Goal: Task Accomplishment & Management: Complete application form

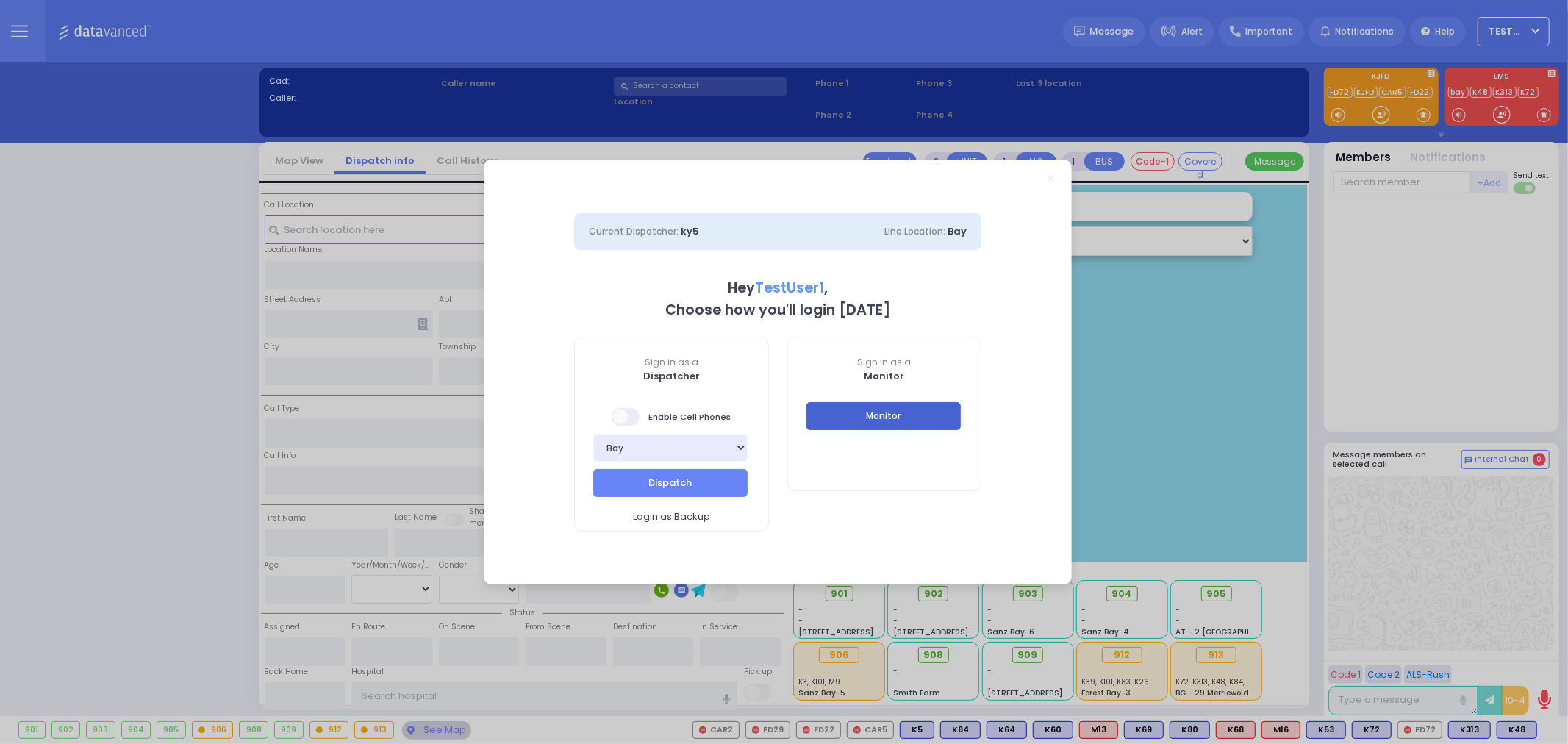
click at [836, 412] on button "Monitor" at bounding box center [883, 416] width 154 height 28
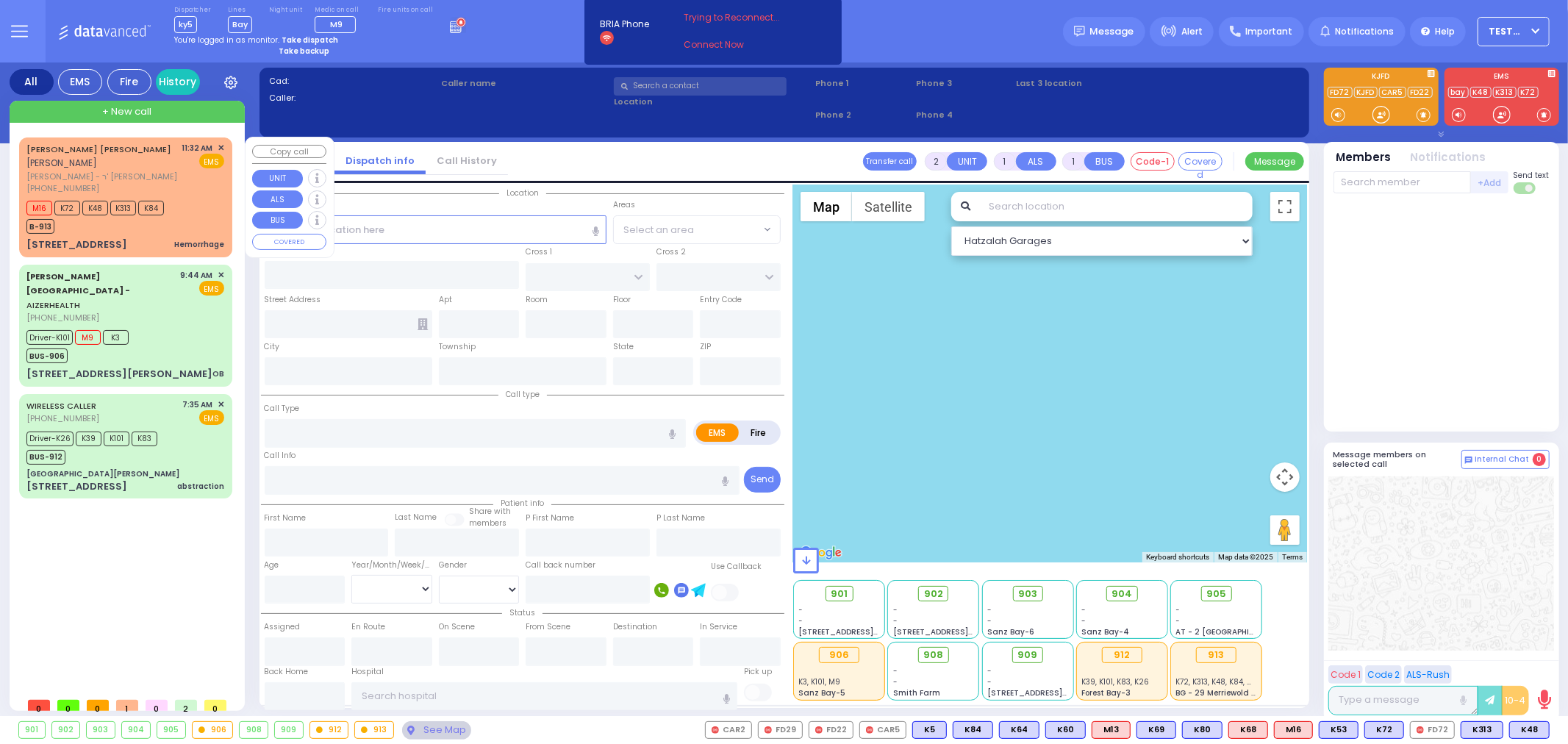
click at [177, 210] on div "M16 K72 K48 K313 K84 B-913" at bounding box center [125, 215] width 198 height 37
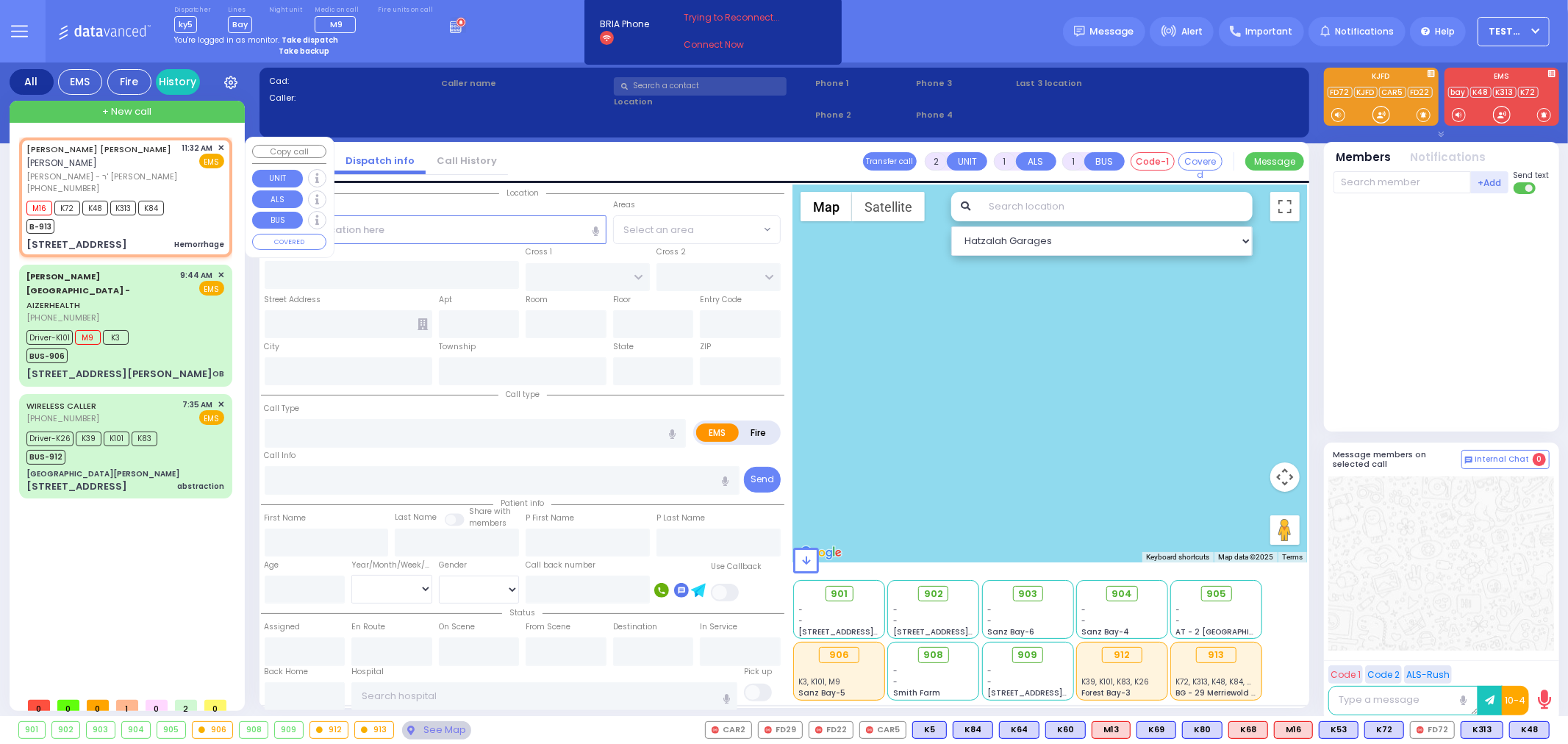
select select
type input "Hemorrhage"
radio input "true"
type input "[PERSON_NAME]"
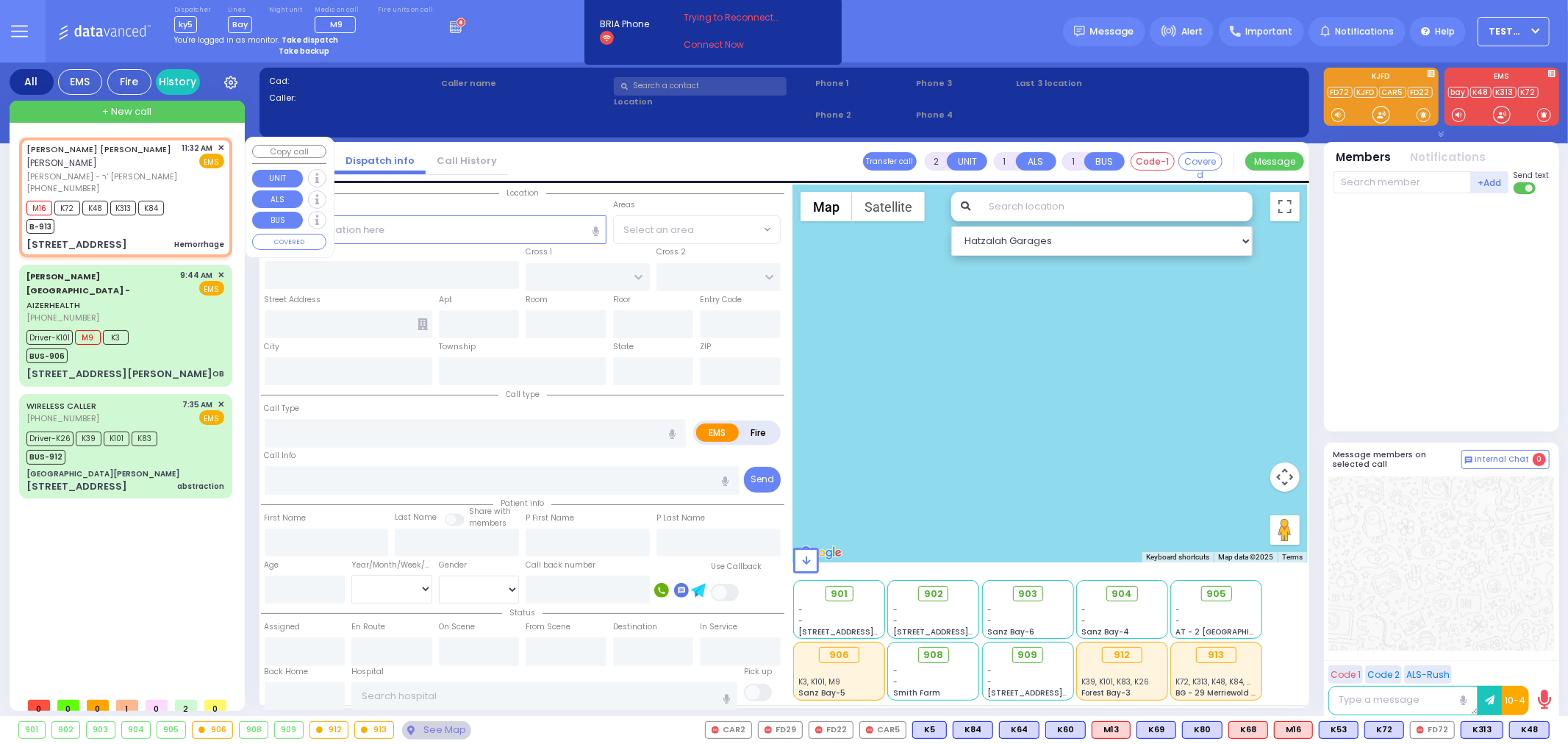
select select
type input "11:32"
type input "11:33"
type input "ROBIN RD"
type input "ORIOLE RD"
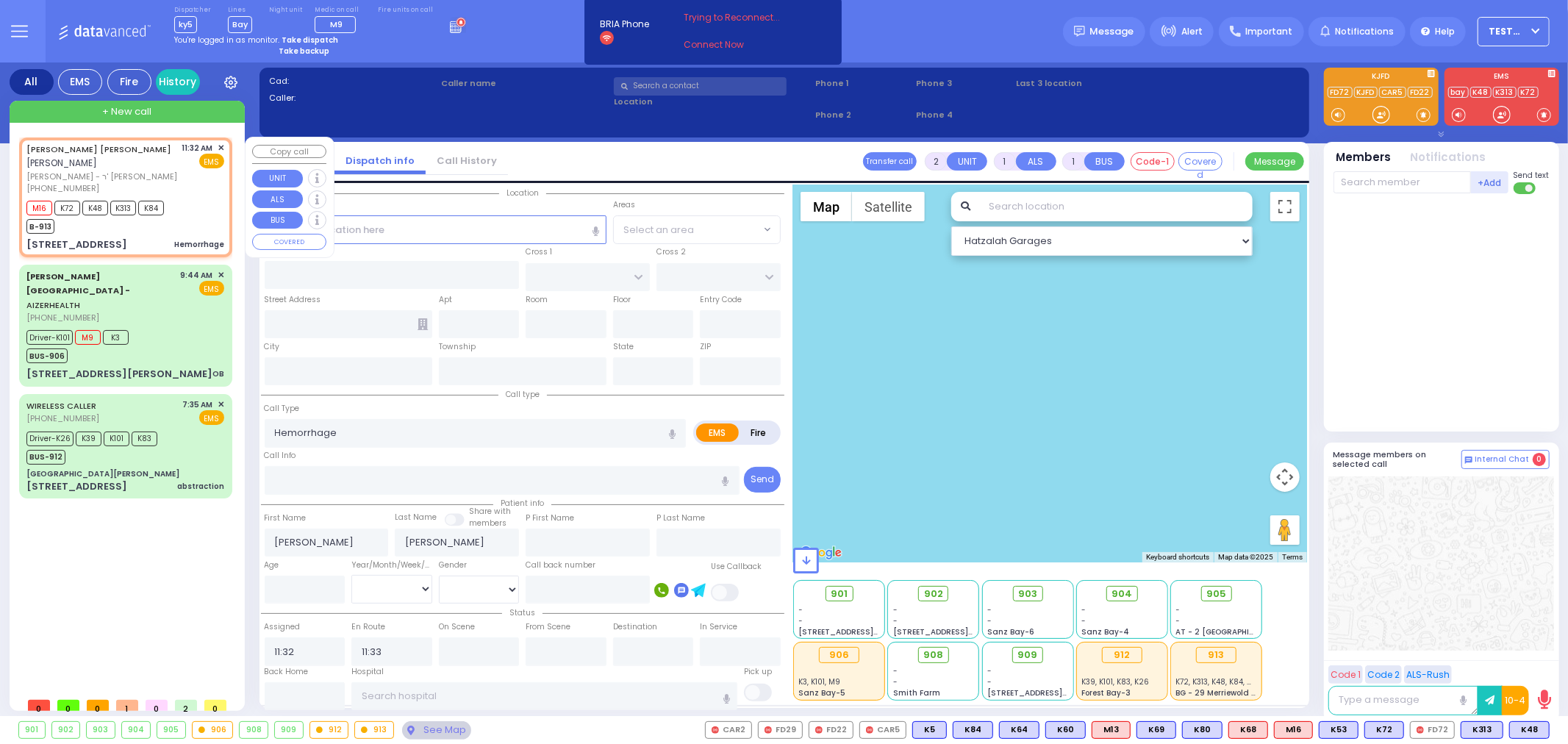
type input "[STREET_ADDRESS]"
type input "Monroe"
type input "[US_STATE]"
type input "10950"
select select "Hatzalah Garages"
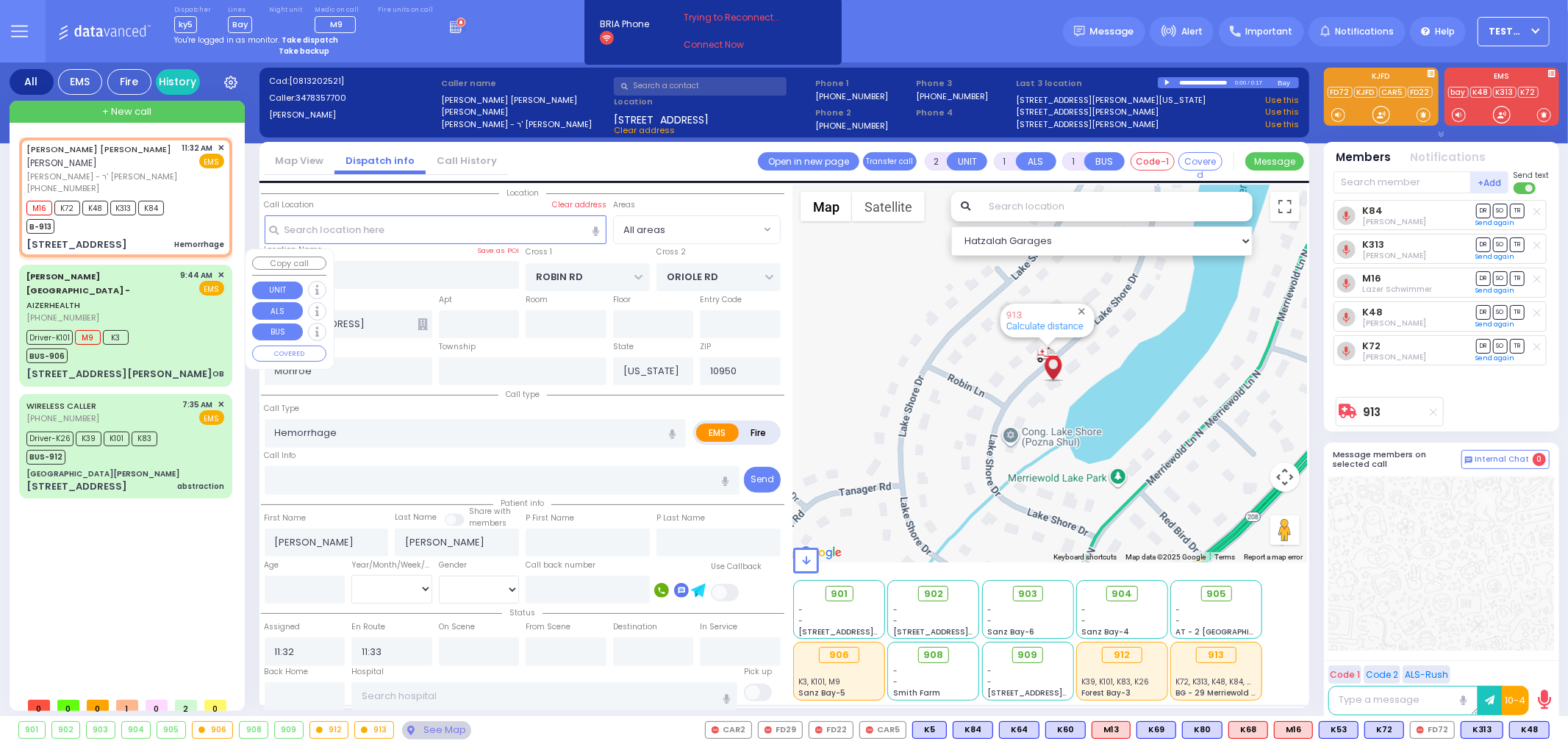
click at [163, 326] on div "Driver-K101 M9 K3 BUS-906" at bounding box center [125, 345] width 198 height 37
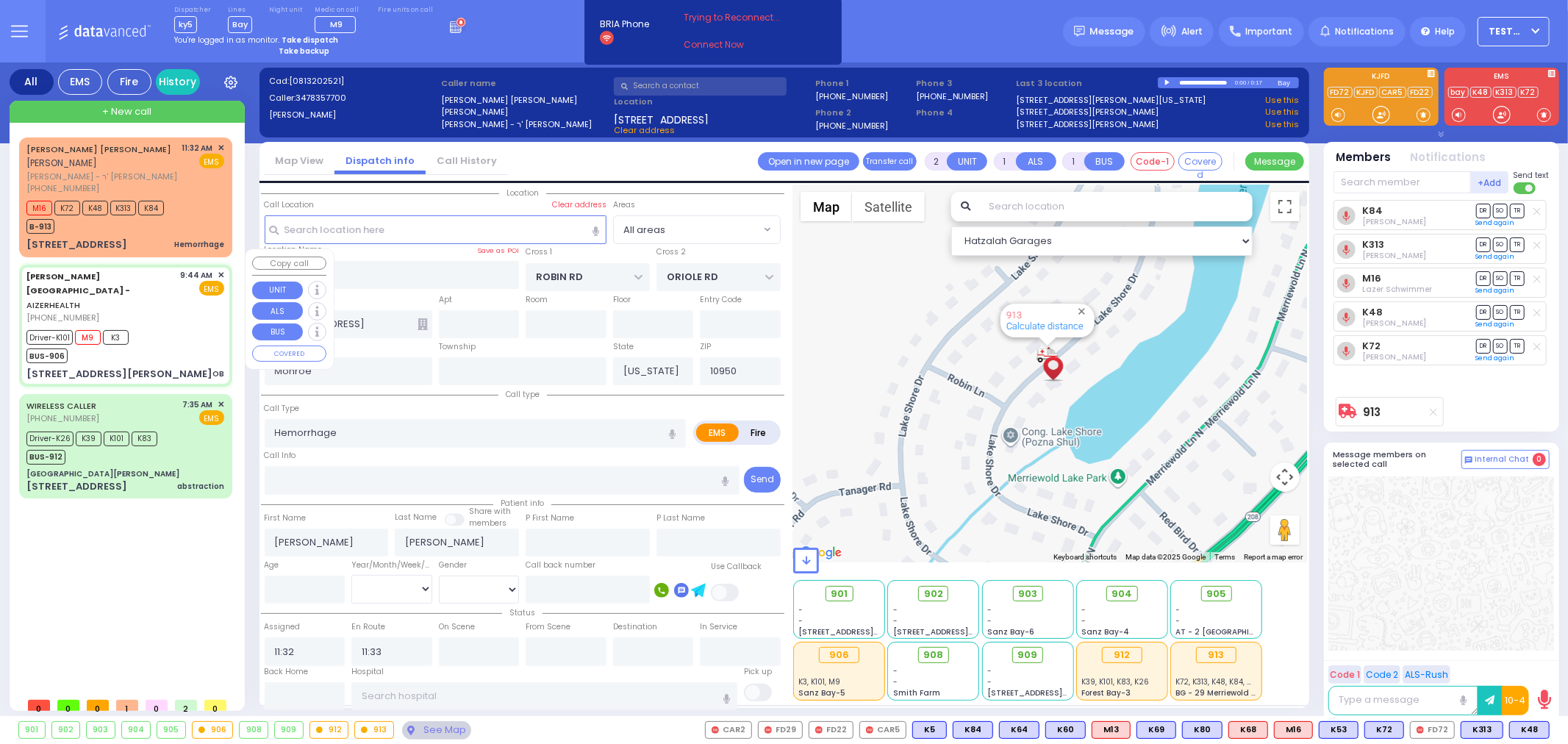
type input "6"
select select
type input "OB"
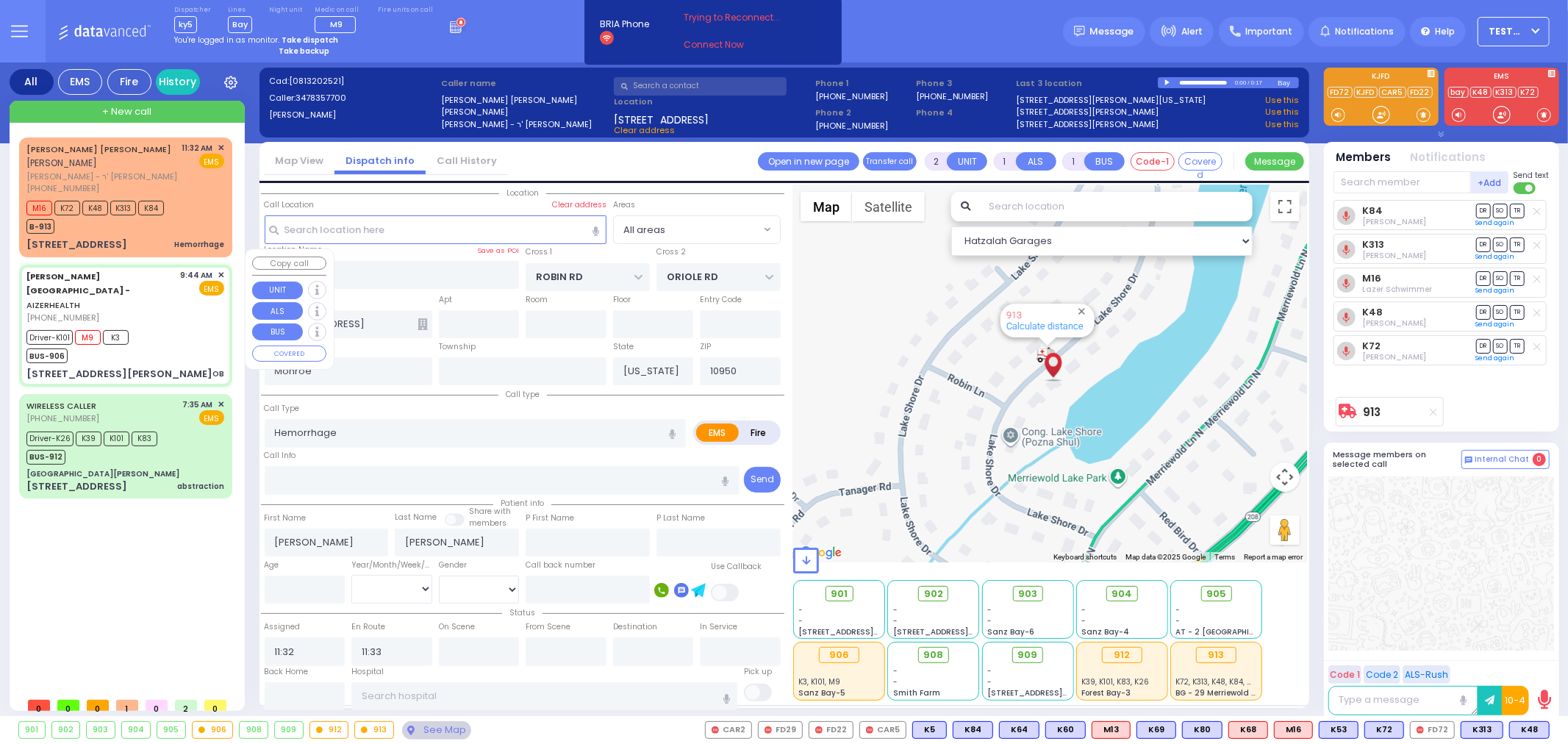
radio input "true"
type input "Baila"
type input "Stauber"
type input "22"
select select "Year"
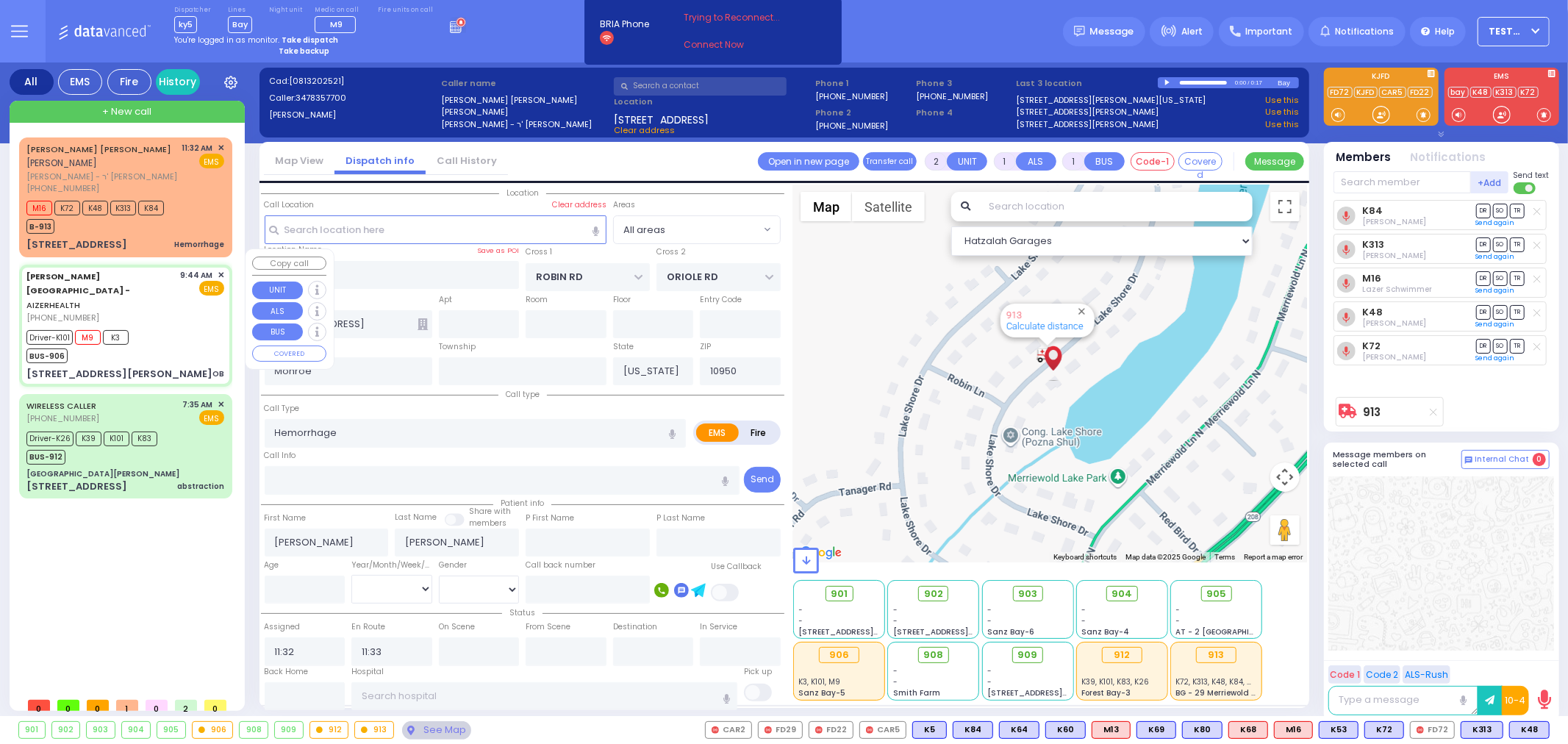
select select "[DEMOGRAPHIC_DATA]"
type input "09:44"
type input "09:46"
type input "10:00"
type input "[GEOGRAPHIC_DATA] [STREET_ADDRESS][GEOGRAPHIC_DATA] Suffern"
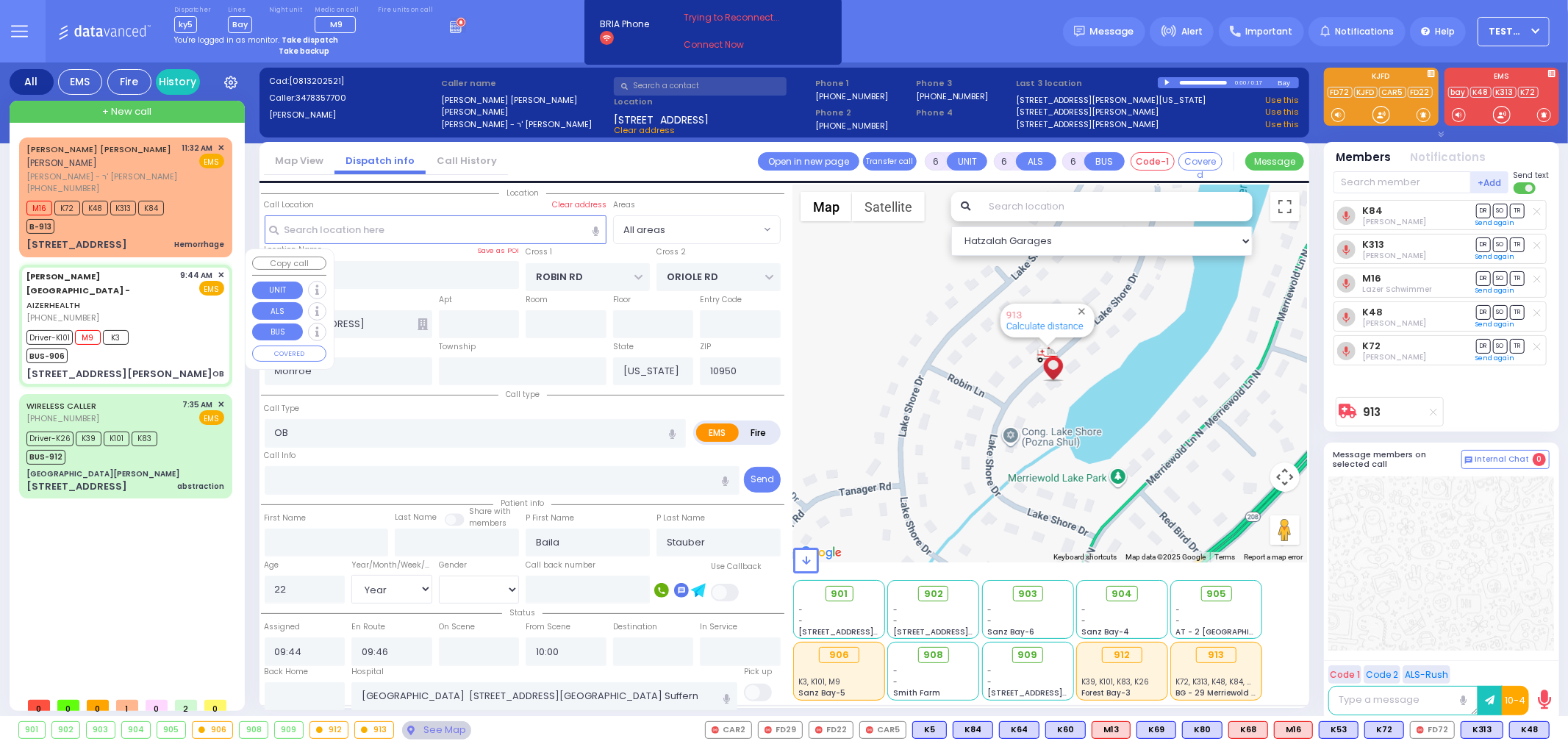
select select "Hatzalah Garages"
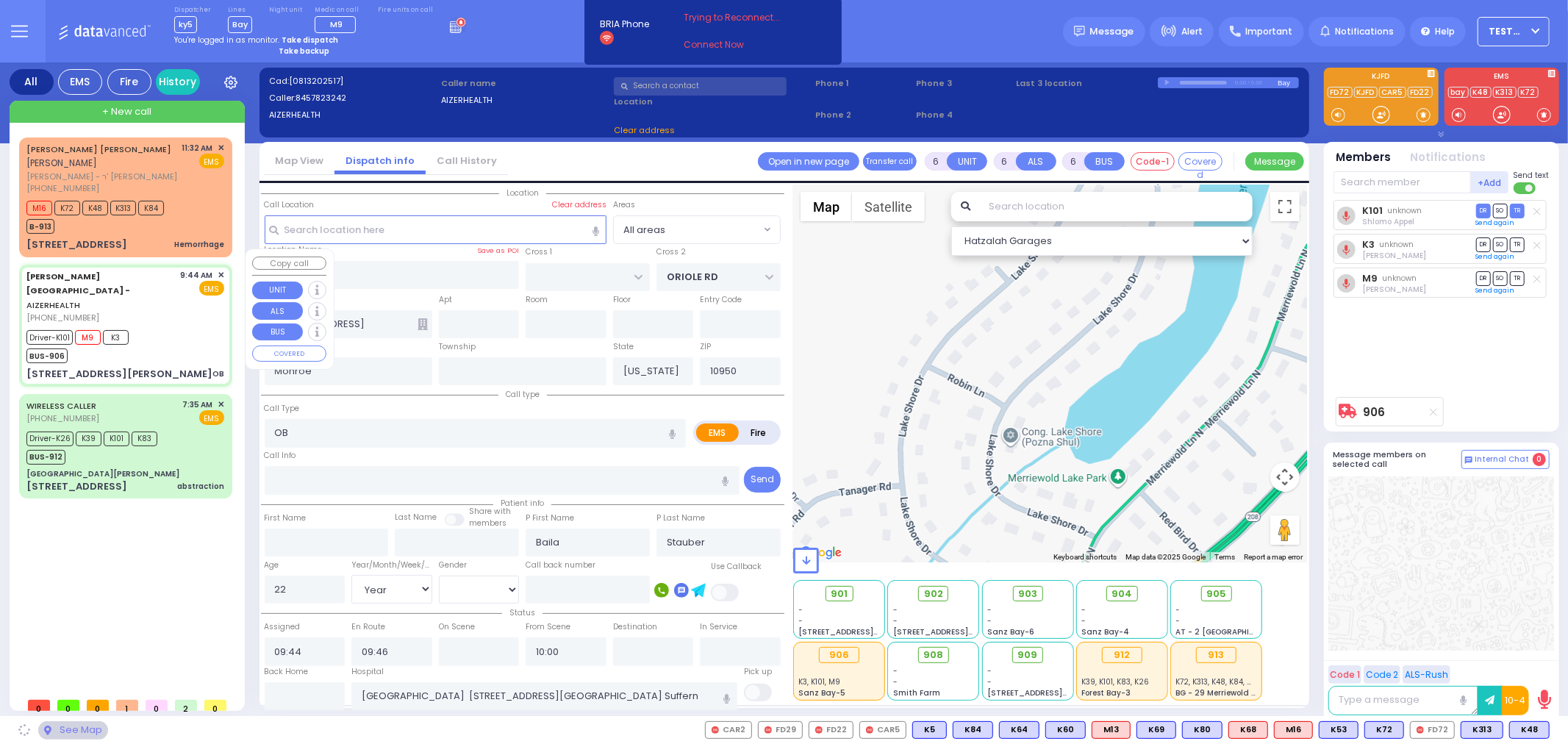
type input "[STREET_ADDRESS][PERSON_NAME]"
type input "[GEOGRAPHIC_DATA]"
type input "6112"
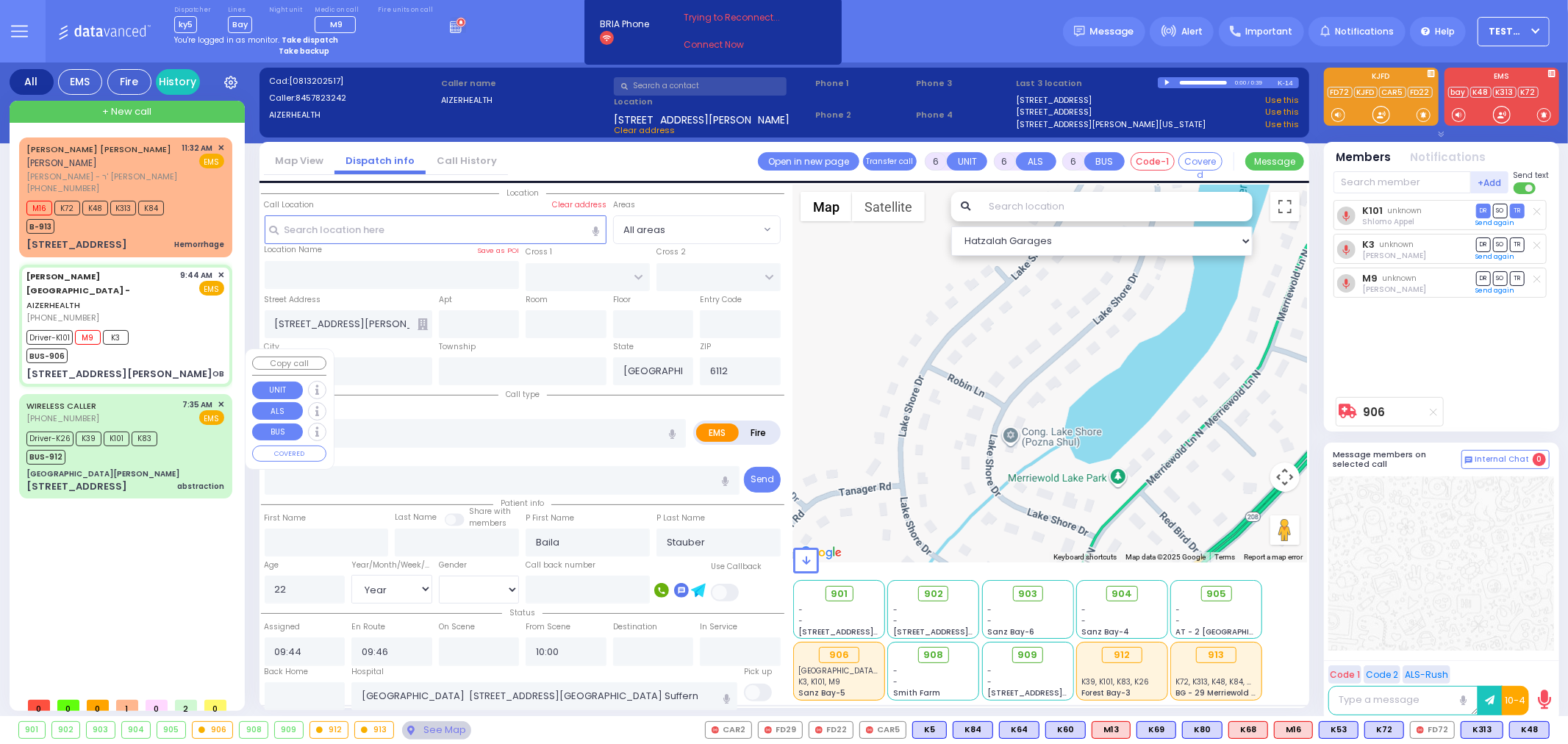
click at [178, 428] on div "Driver-K26 K39 K101 K83 BUS-912" at bounding box center [125, 446] width 198 height 37
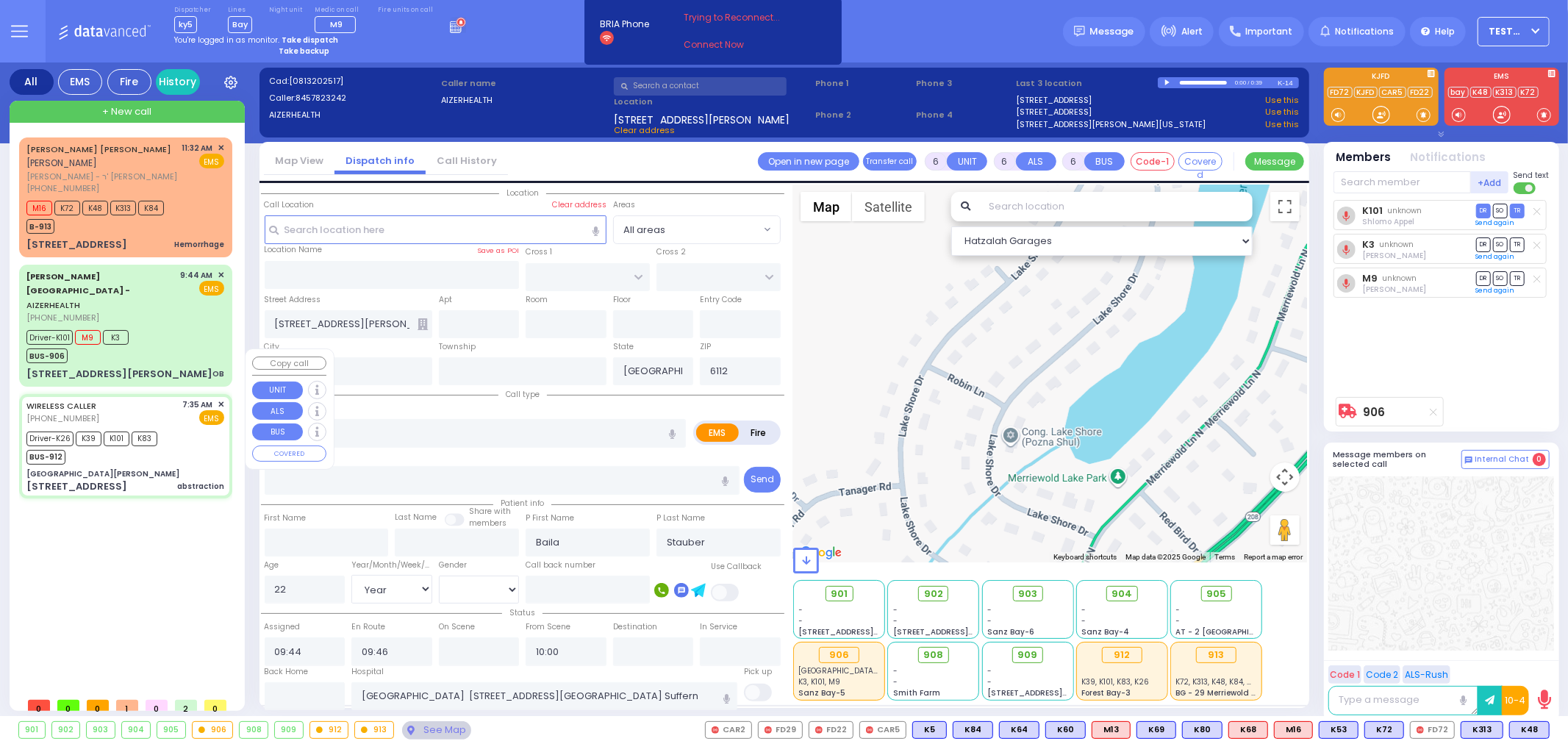
select select
type input "abstraction"
radio input "true"
type input "[PERSON_NAME]"
type input "Yakov"
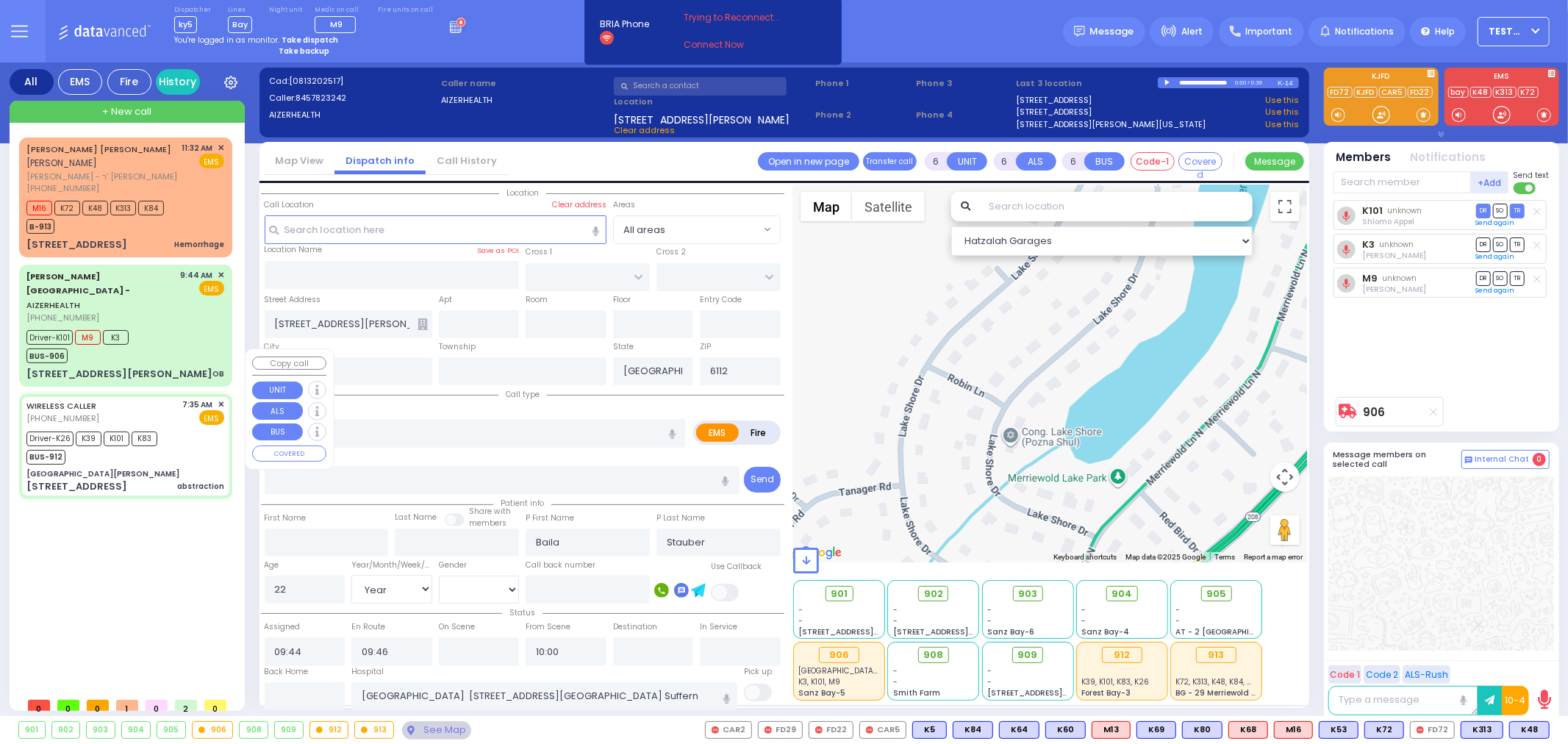
type input "47"
select select "Year"
select select "[DEMOGRAPHIC_DATA]"
type input "07:35"
type input "07:54"
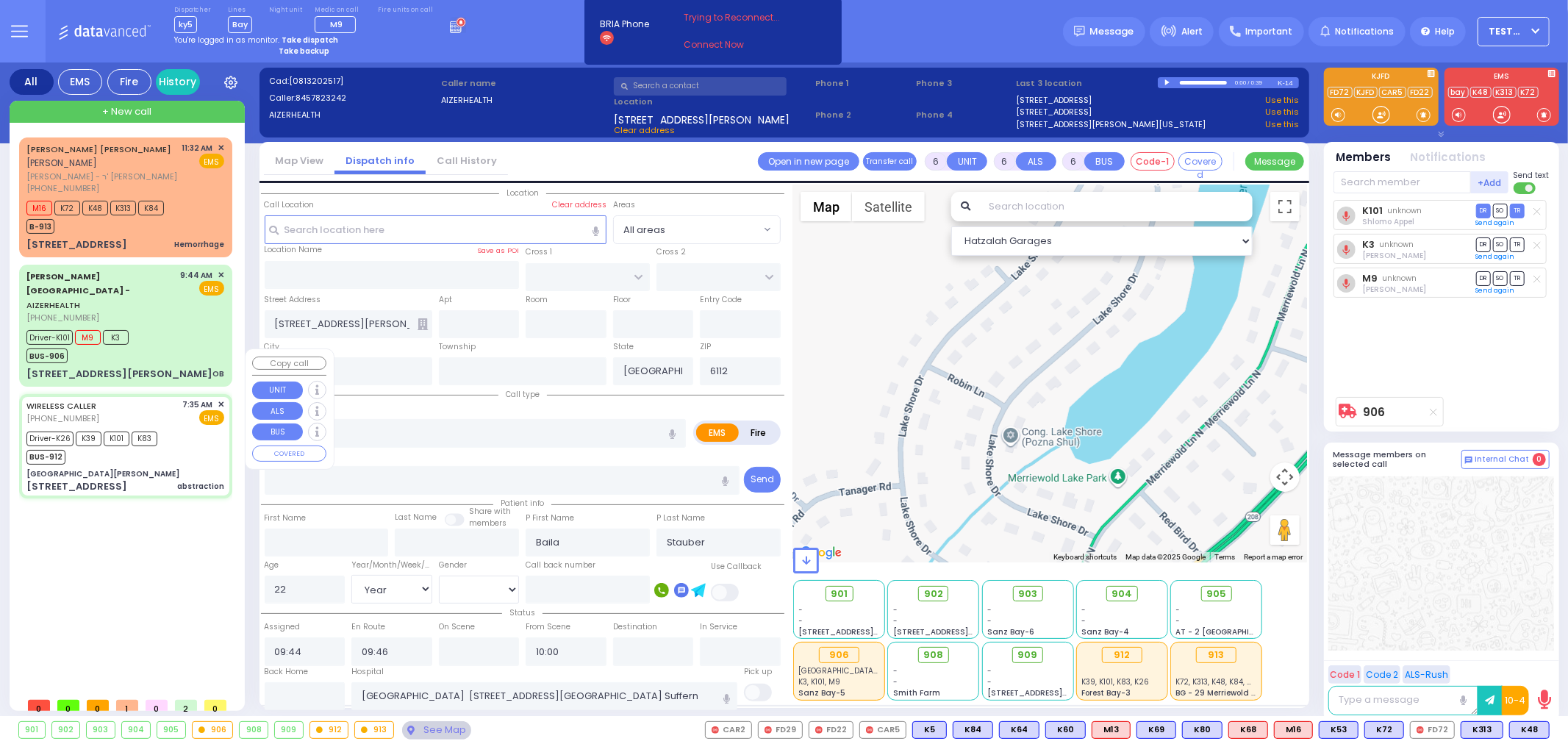
type input "08:35"
type input "08:42"
type input "10:25"
type input "10:37"
type input "[GEOGRAPHIC_DATA] ([GEOGRAPHIC_DATA]) [STREET_ADDRESS][US_STATE]"
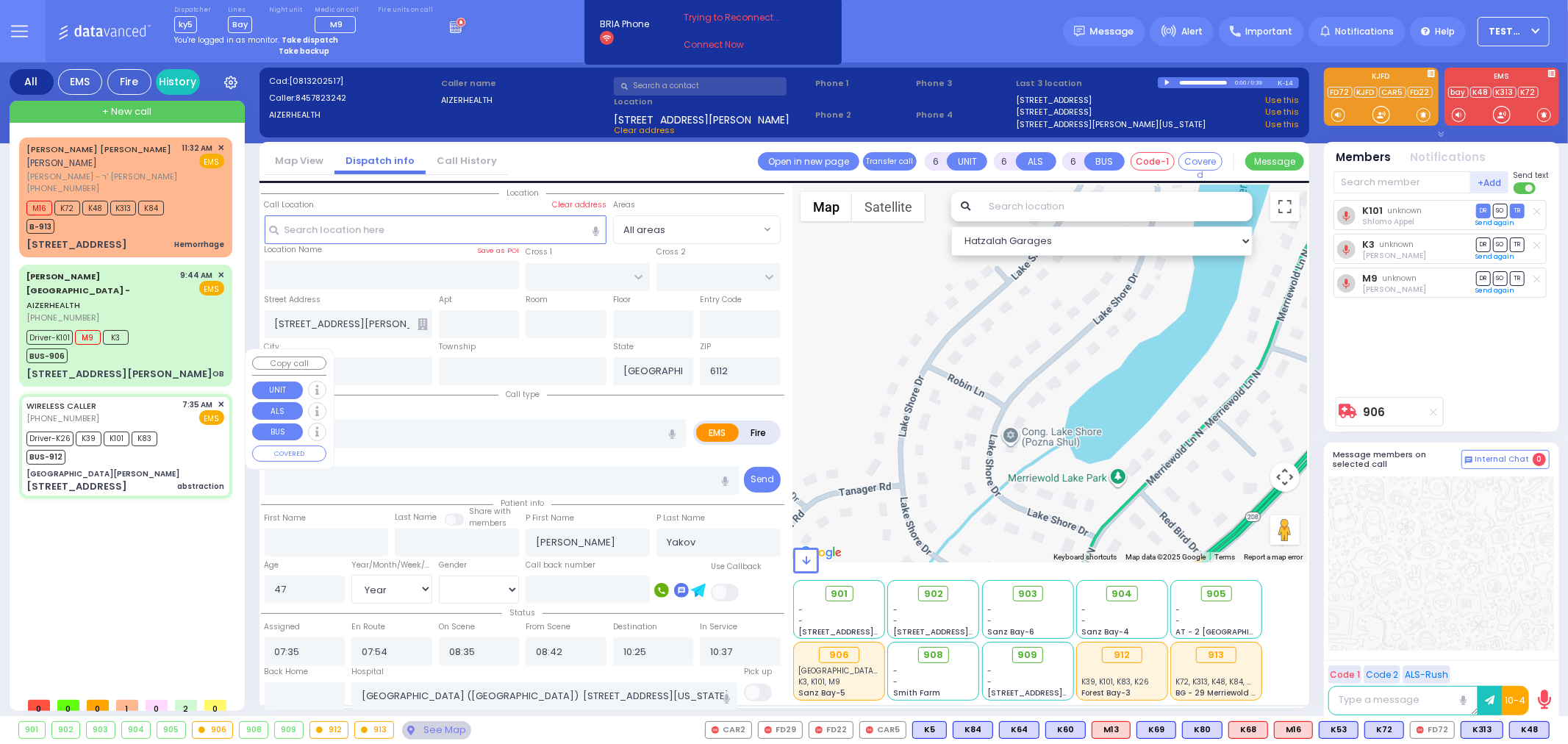
select select "Hatzalah Garages"
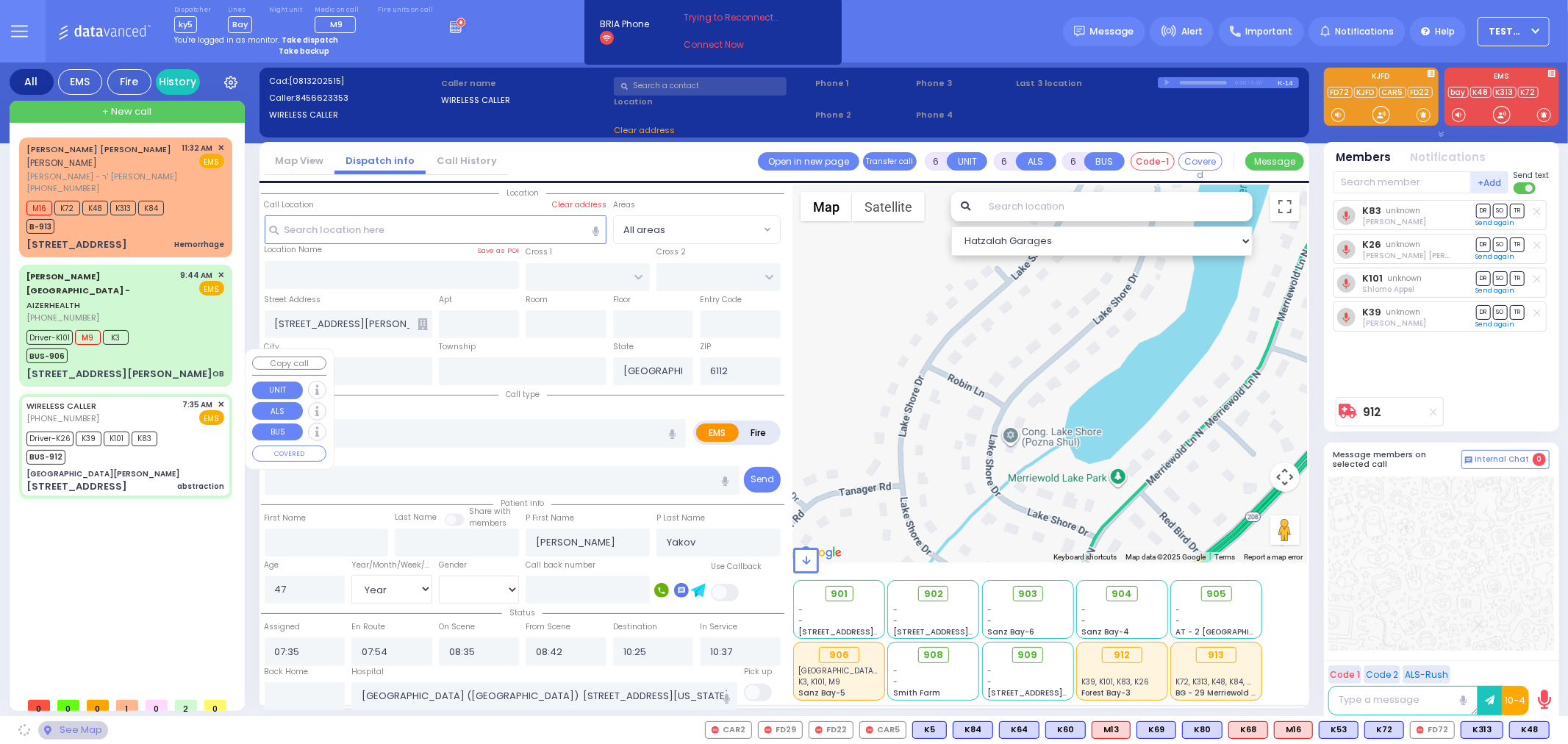
type input "[GEOGRAPHIC_DATA][PERSON_NAME]"
type input "GRAND ST"
type input "VAN DUZER PL"
type input "[STREET_ADDRESS]"
type input "Warwick"
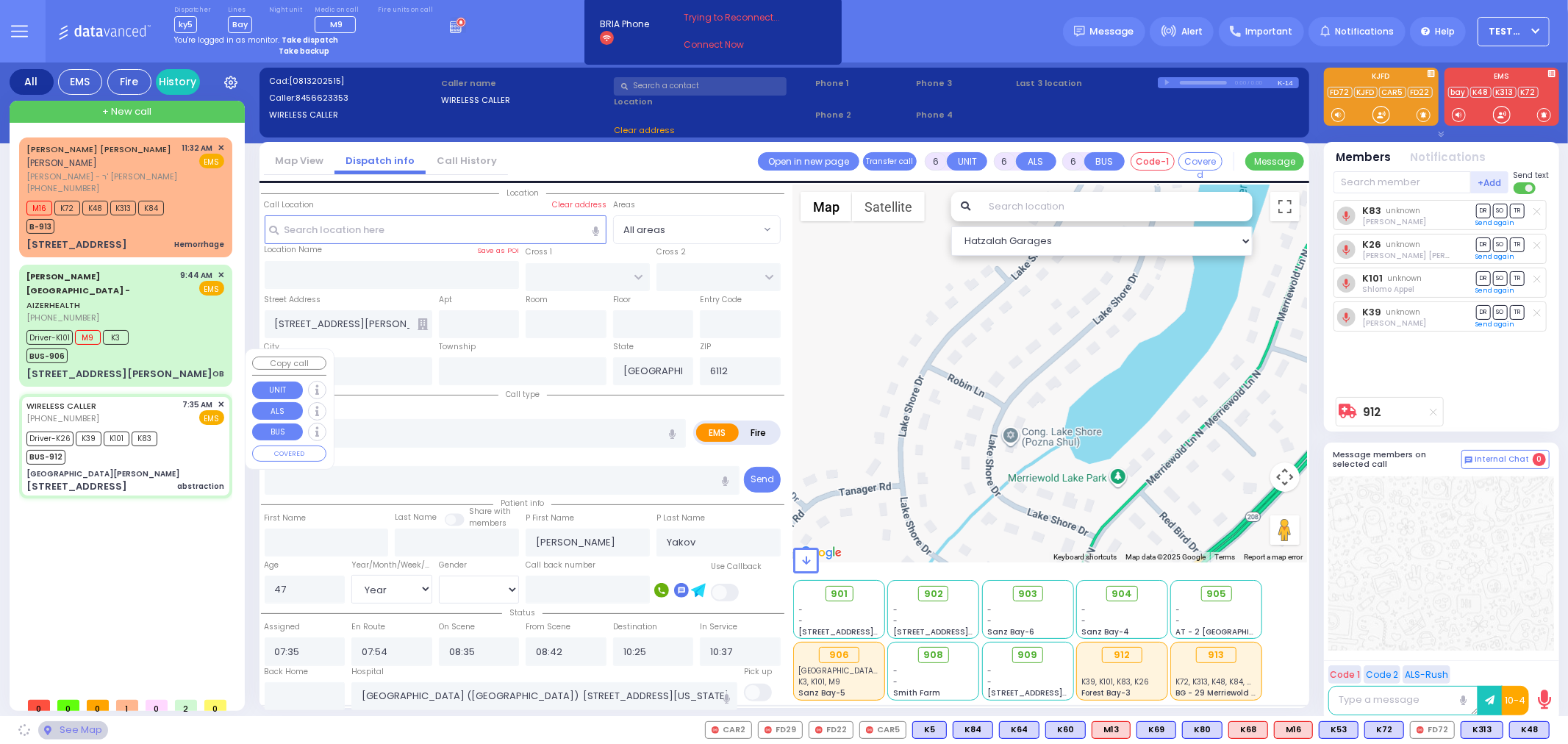
type input "[US_STATE]"
type input "10990"
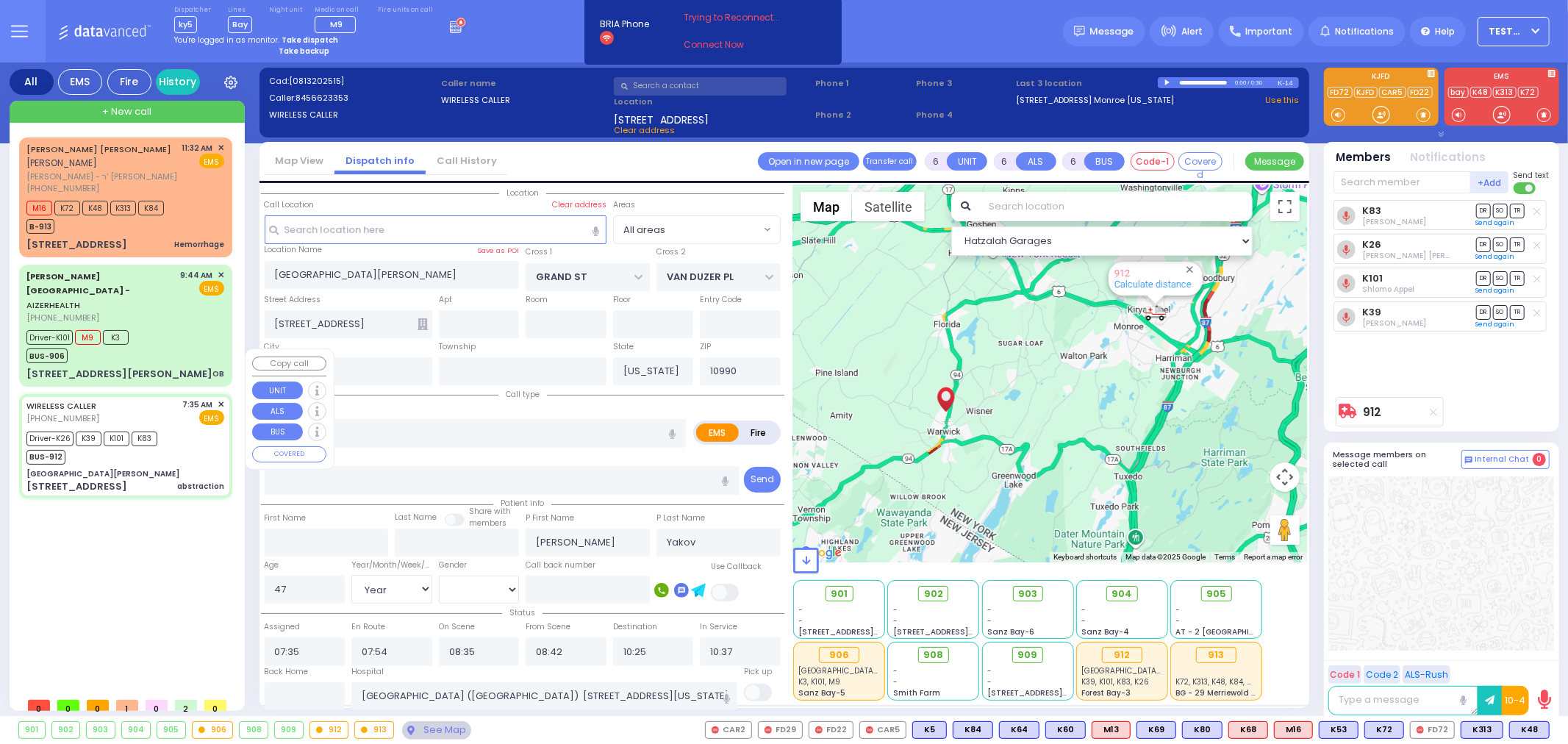
click at [186, 428] on div "Driver-K26 K39 K101 K83 BUS-912" at bounding box center [125, 446] width 198 height 37
select select
radio input "true"
select select "Year"
select select "[DEMOGRAPHIC_DATA]"
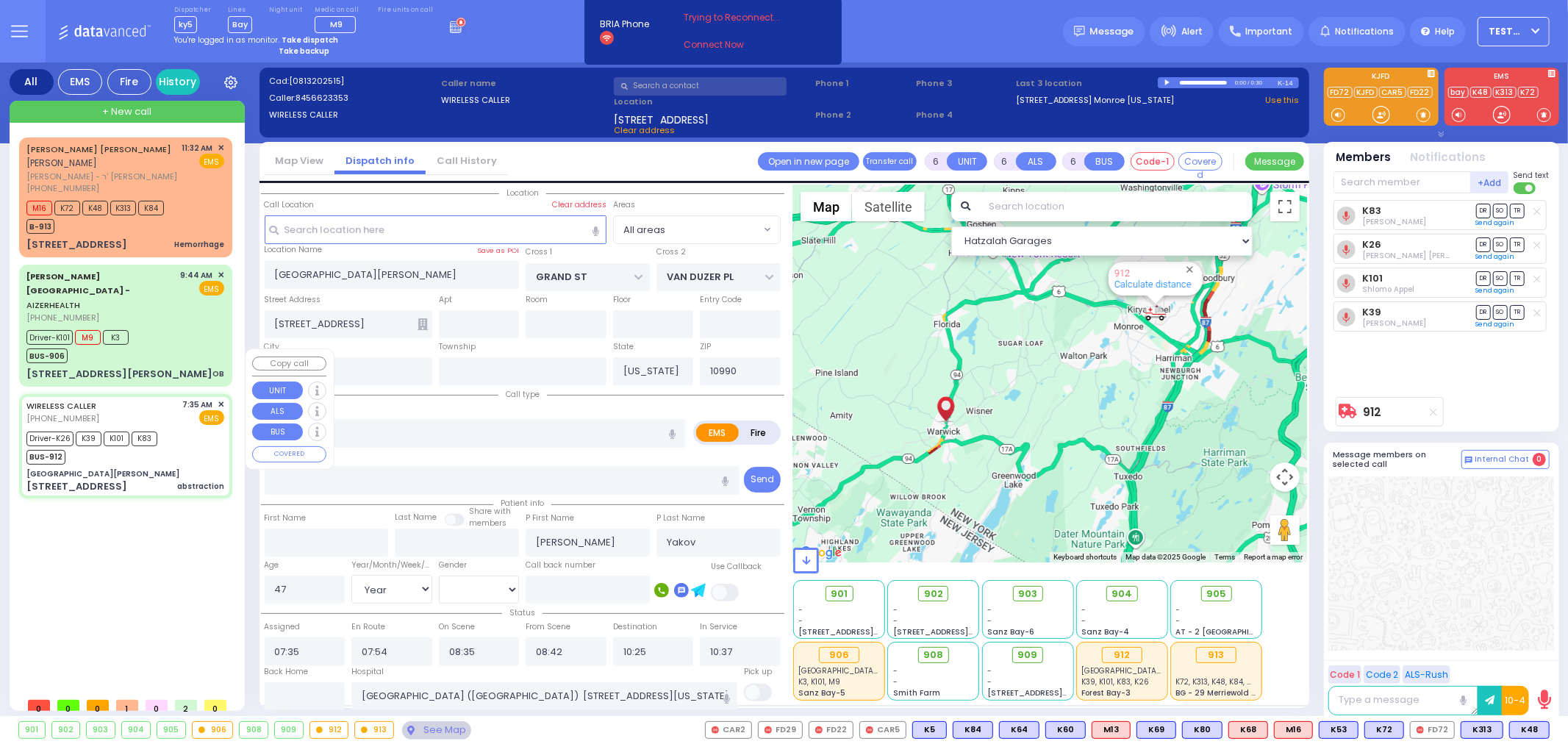
select select "Hatzalah Garages"
click at [187, 208] on div "M16 K72 K48 K313 K84 B-913" at bounding box center [125, 215] width 198 height 37
type input "2"
type input "1"
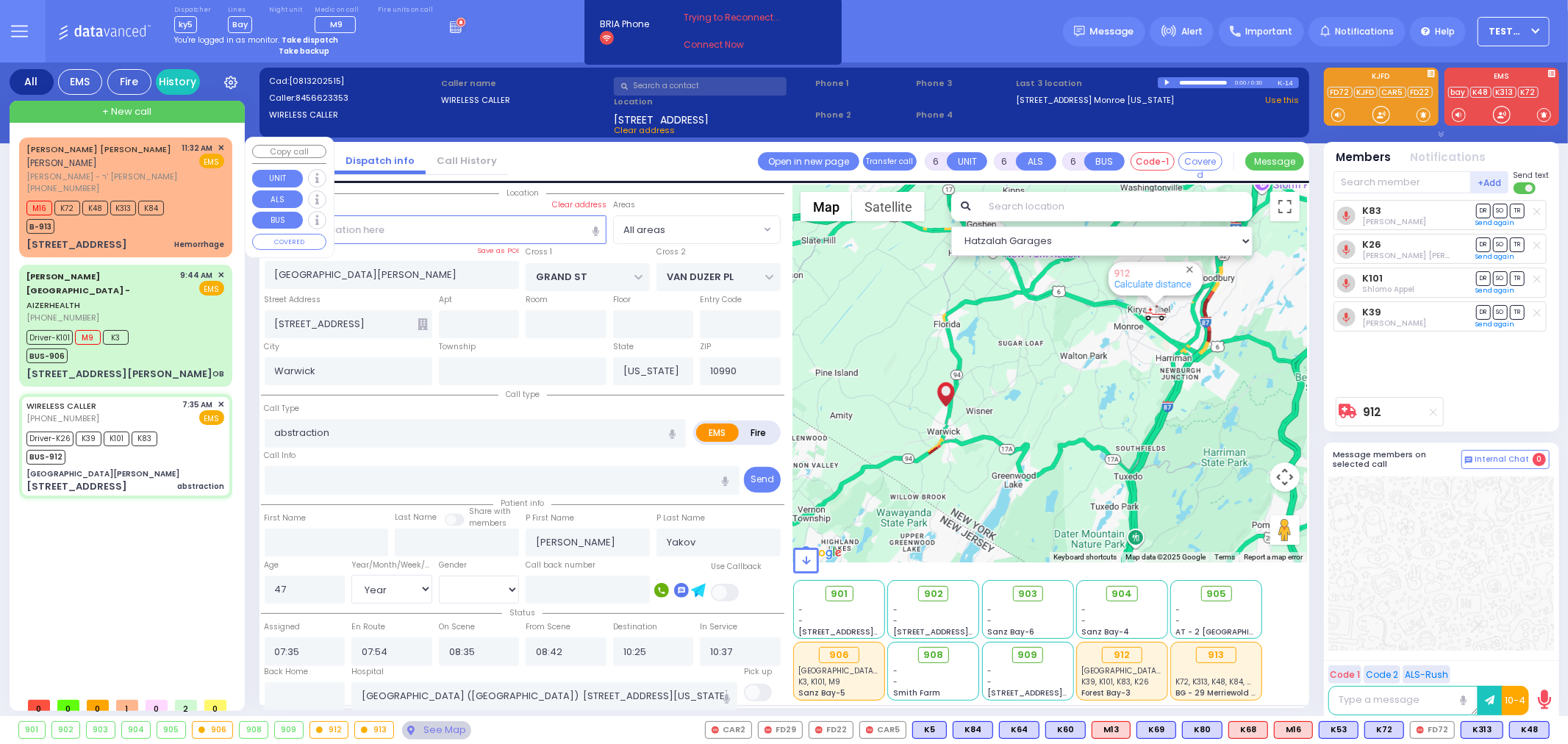
select select
type input "Hemorrhage"
radio input "true"
type input "[PERSON_NAME]"
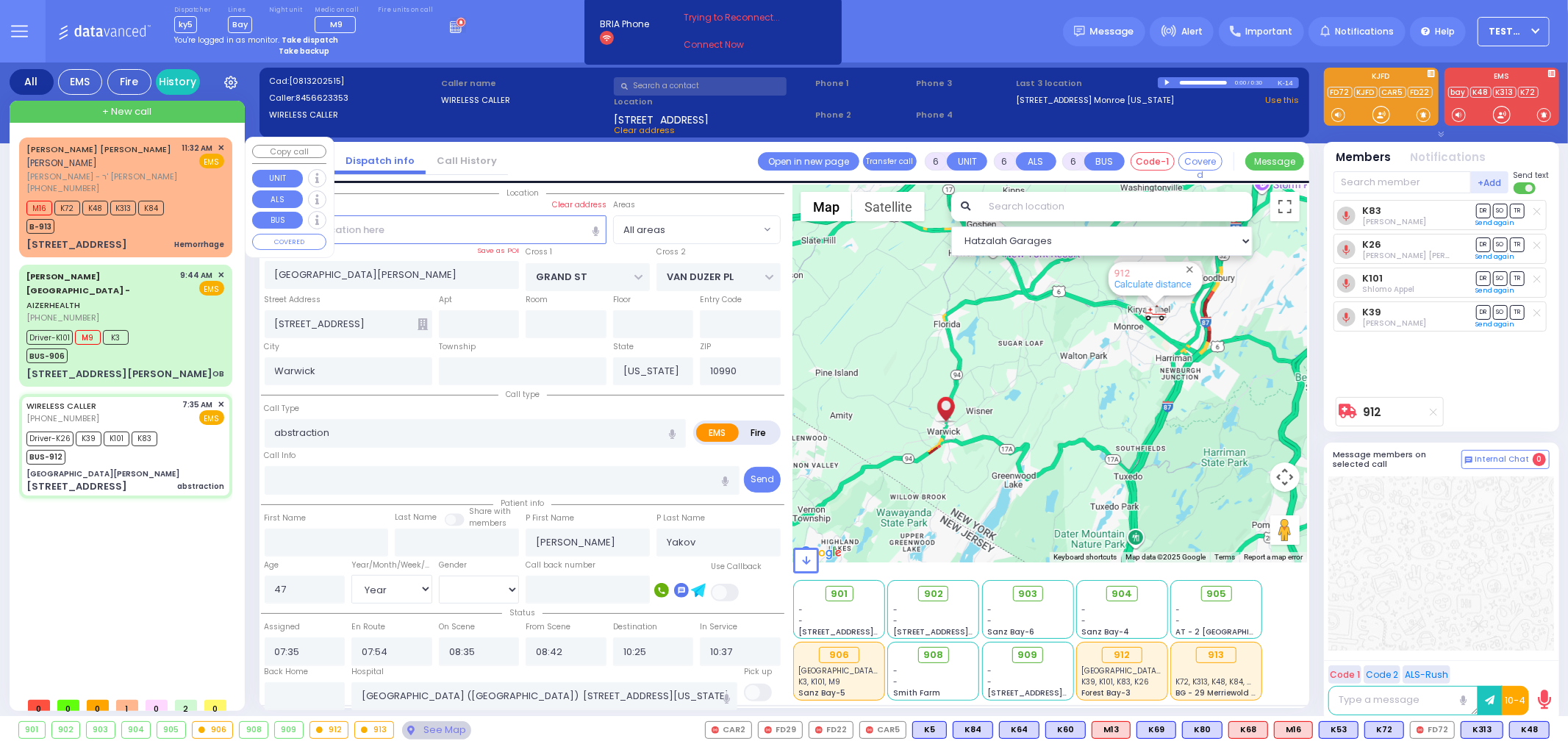
select select
type input "11:32"
type input "11:33"
select select "Hatzalah Garages"
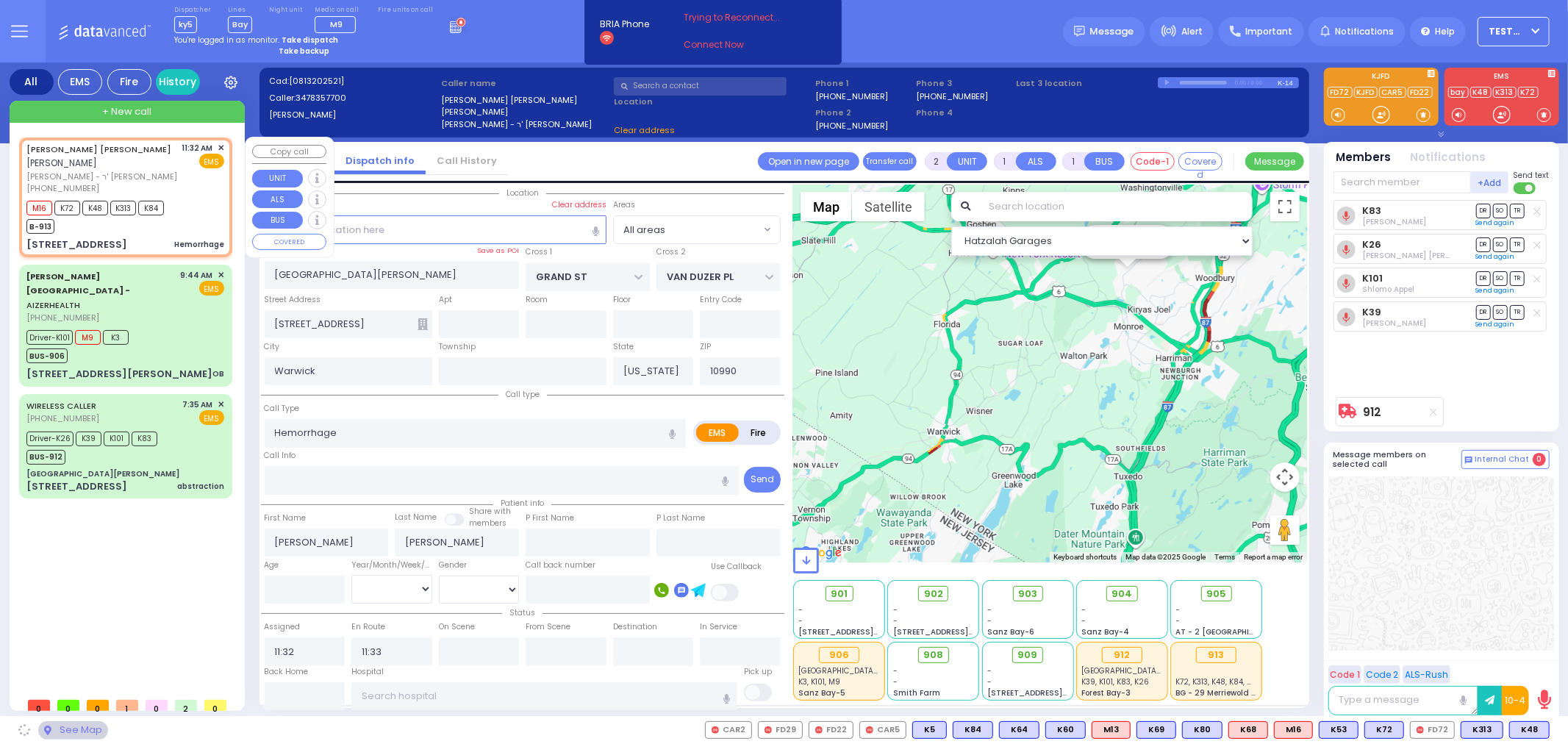
type input "ROBIN RD"
type input "ORIOLE RD"
type input "[STREET_ADDRESS]"
type input "Monroe"
type input "10950"
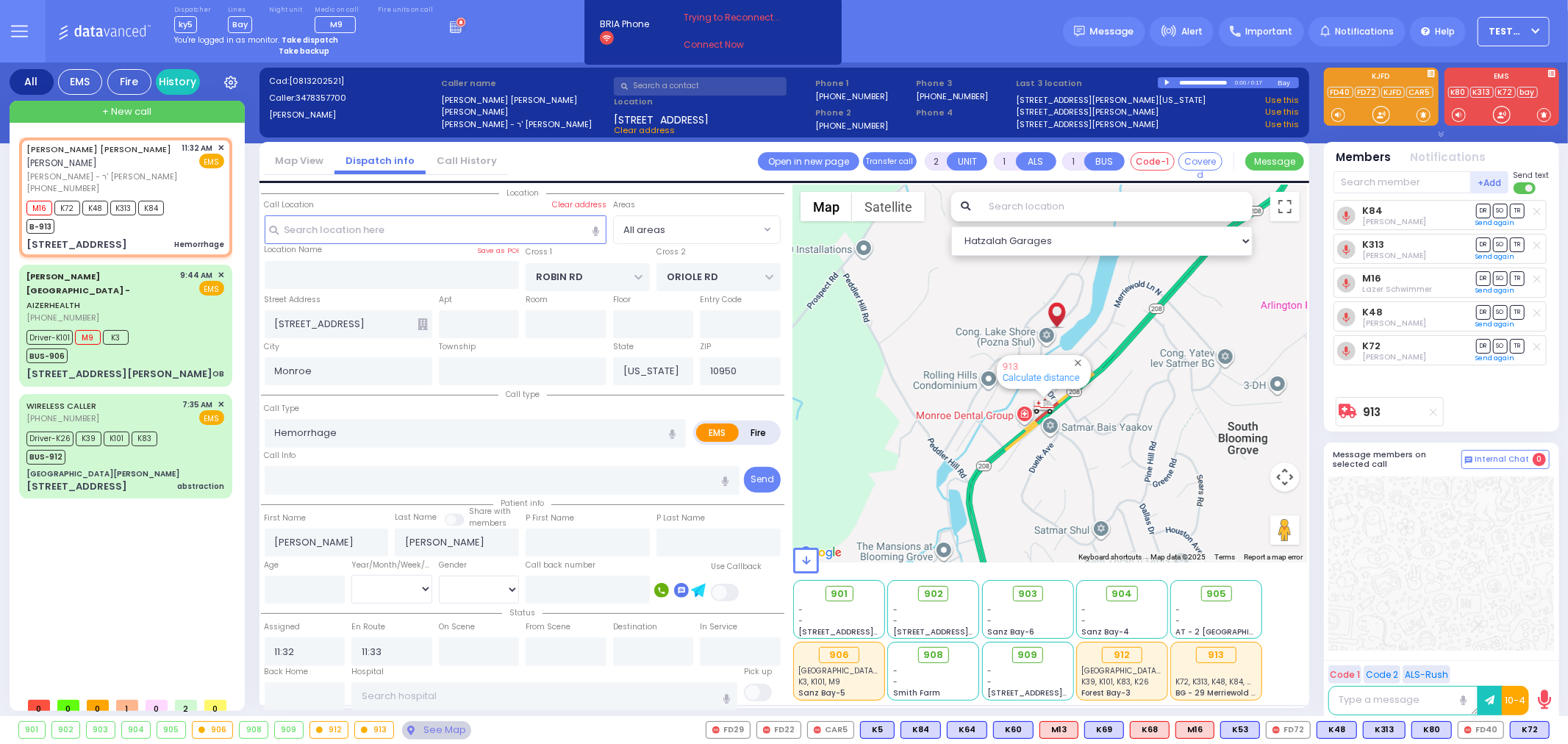
type input "6"
select select
radio input "true"
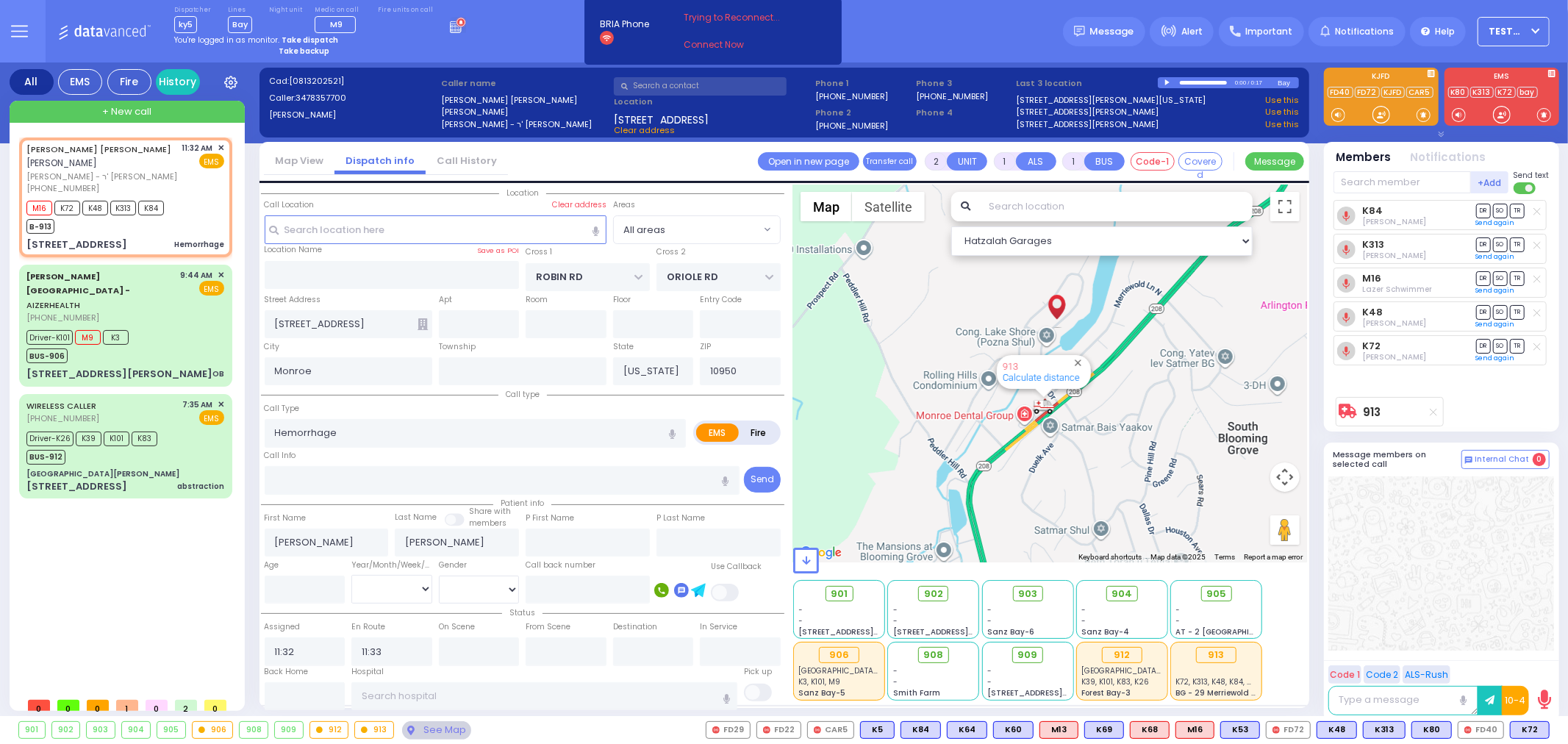
type input "Unknown"
select select "Year"
type input "[GEOGRAPHIC_DATA]"
select select "Hatzalah Garages"
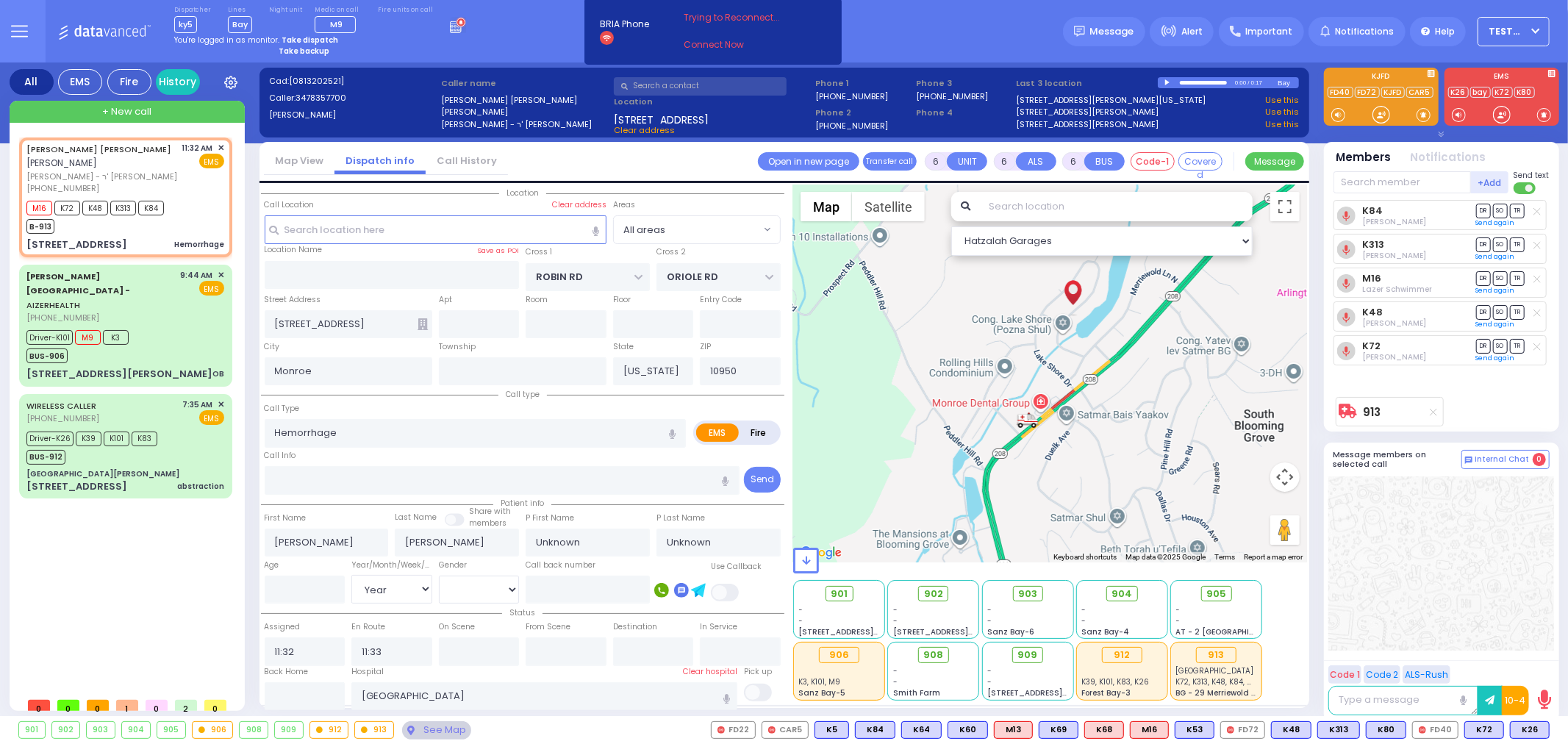
select select
radio input "true"
select select "Year"
type input "11:36"
type input "11:52"
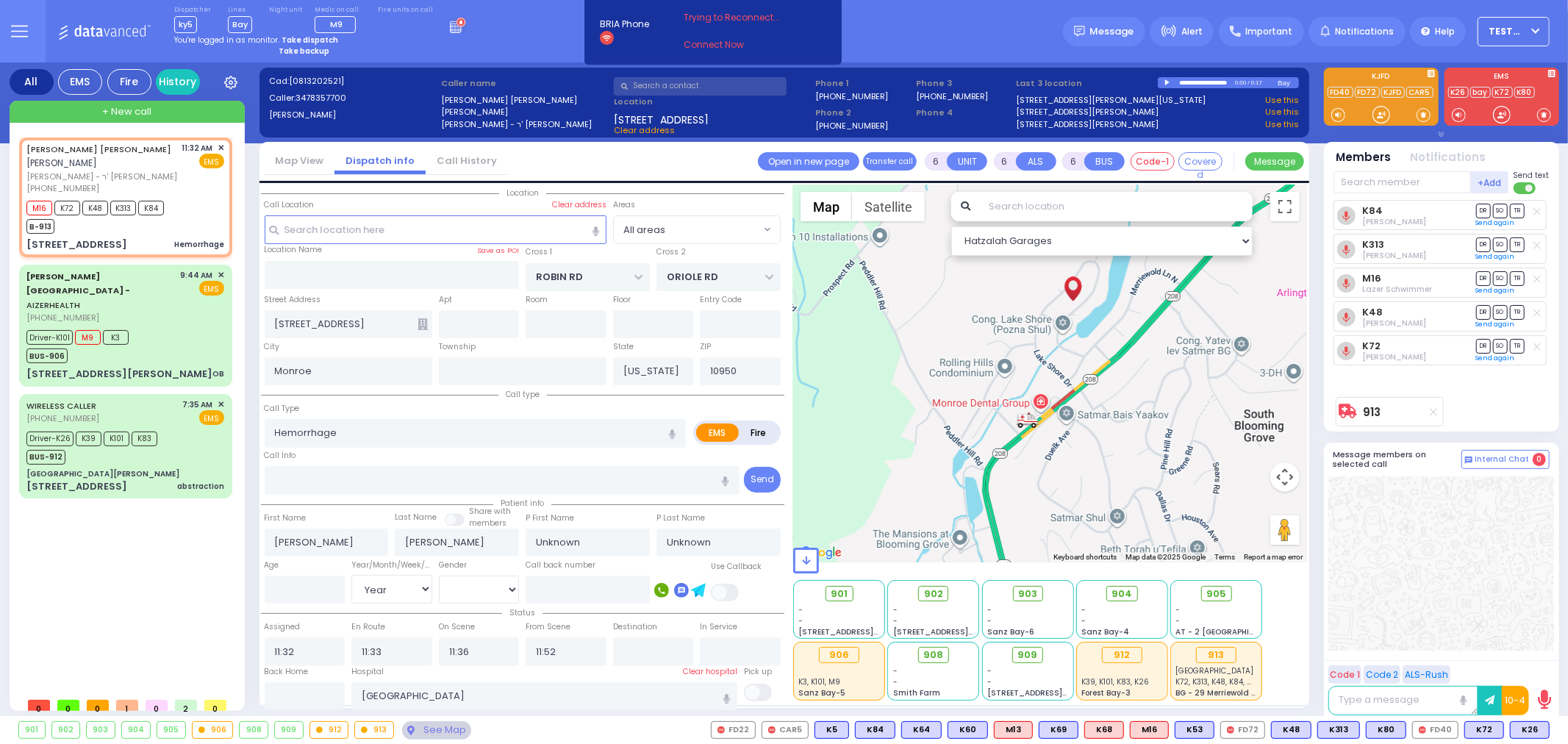
radio input "true"
select select "Year"
select select "All areas"
select select "Hatzalah Garages"
select select
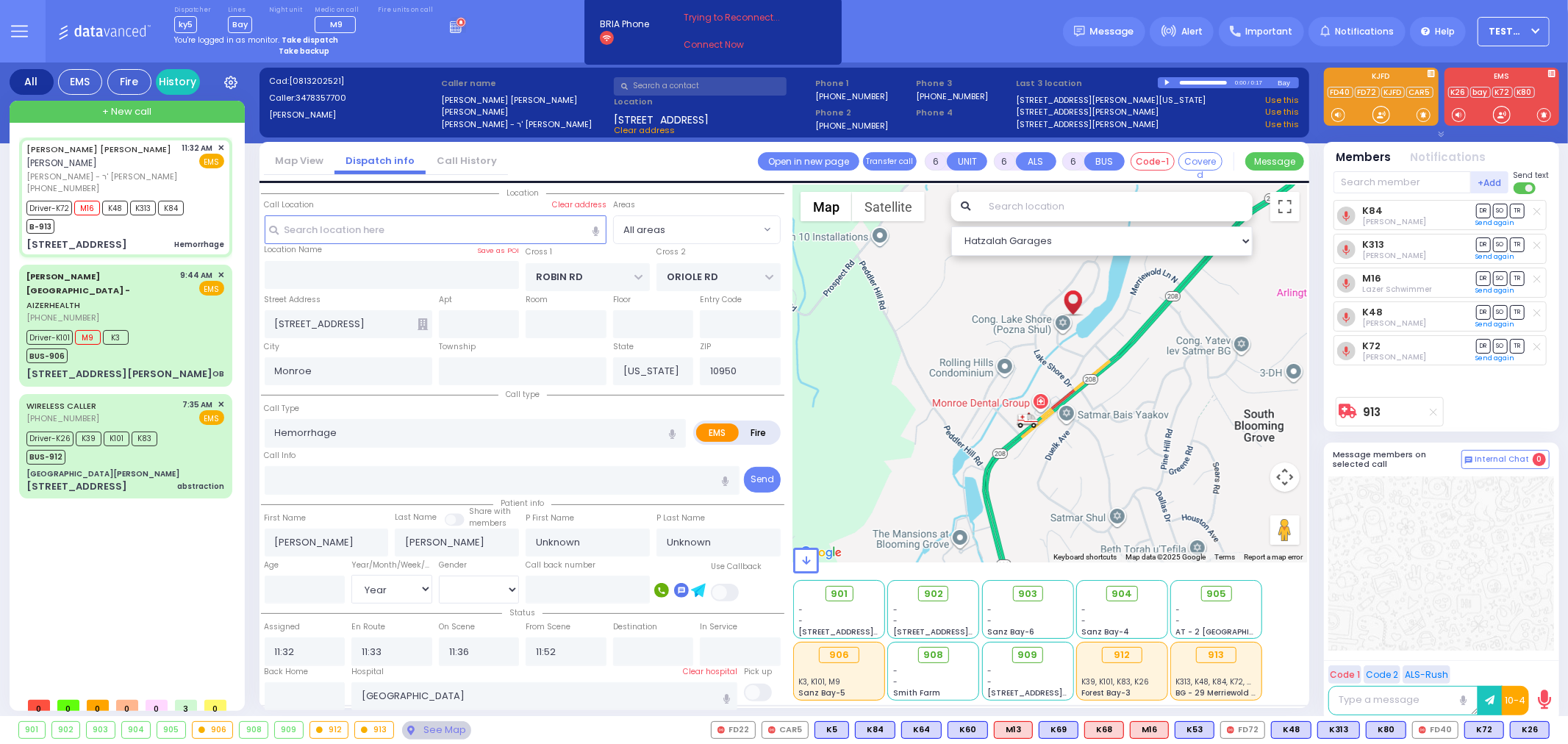
radio input "true"
select select "Year"
radio input "true"
select select "Year"
select select "All areas"
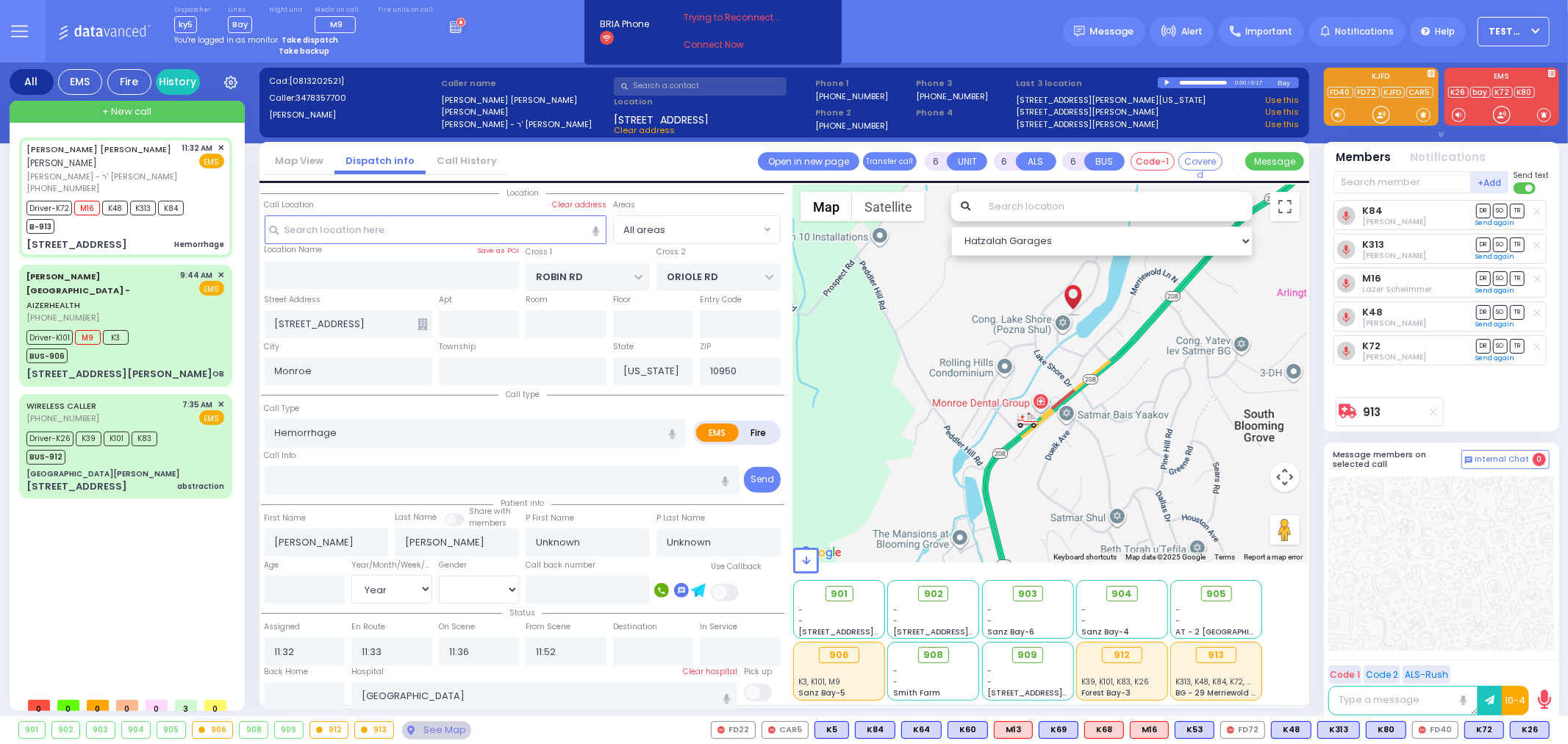
select select "Hatzalah Garages"
select select
radio input "true"
select select "Year"
select select "Hatzalah Garages"
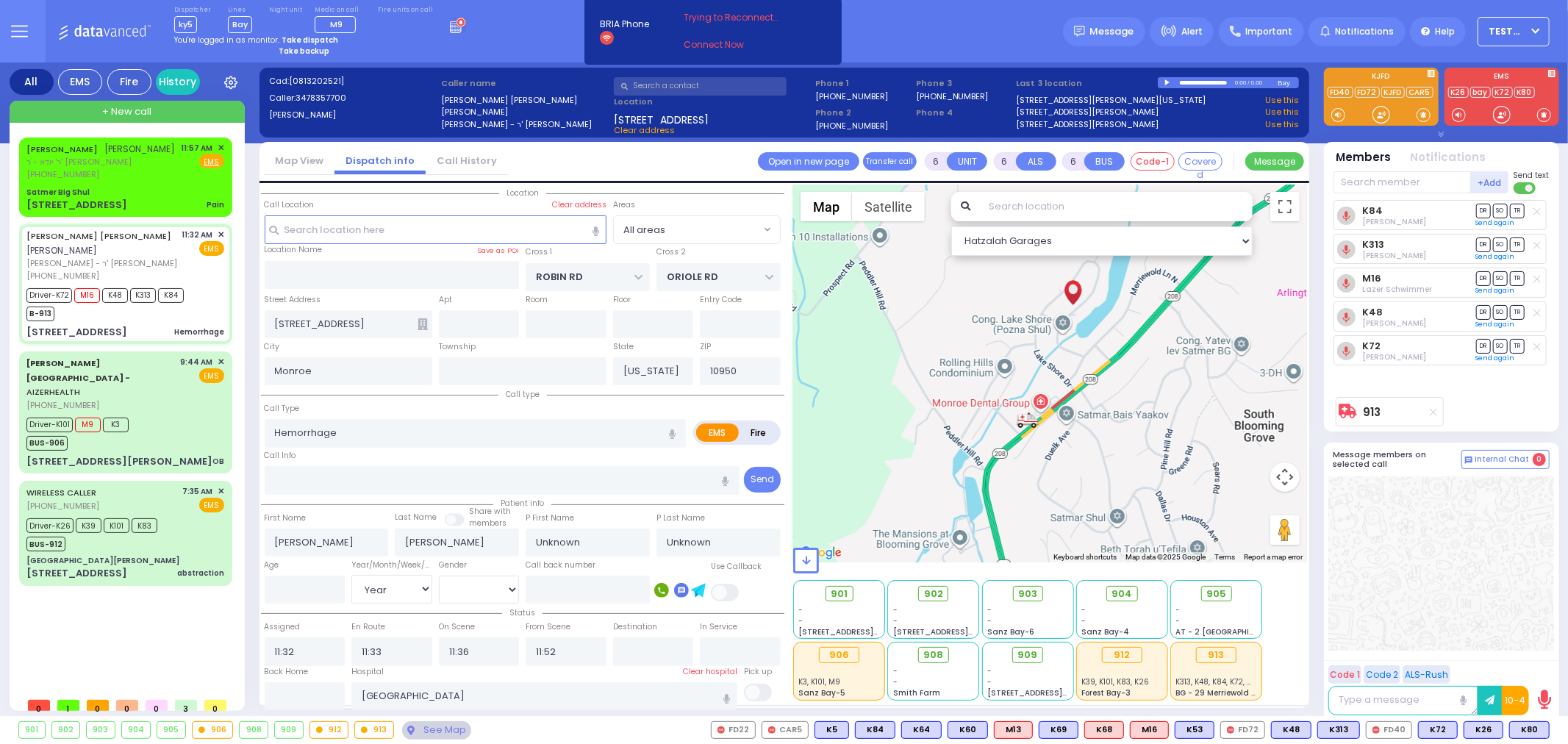
select select
radio input "true"
type input "39"
select select "Year"
select select "[DEMOGRAPHIC_DATA]"
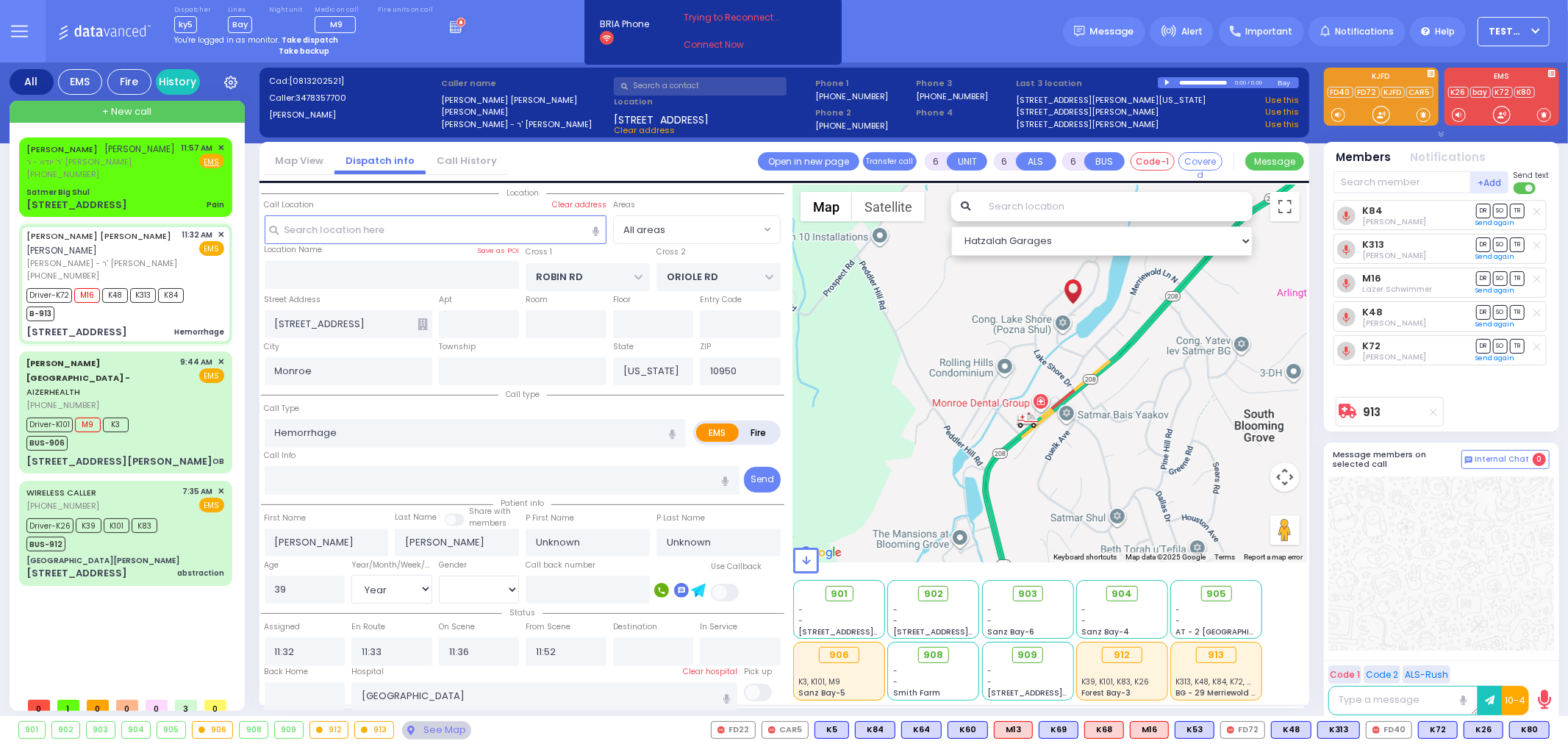
radio input "true"
select select "Year"
select select
select select "All areas"
select select "Hatzalah Garages"
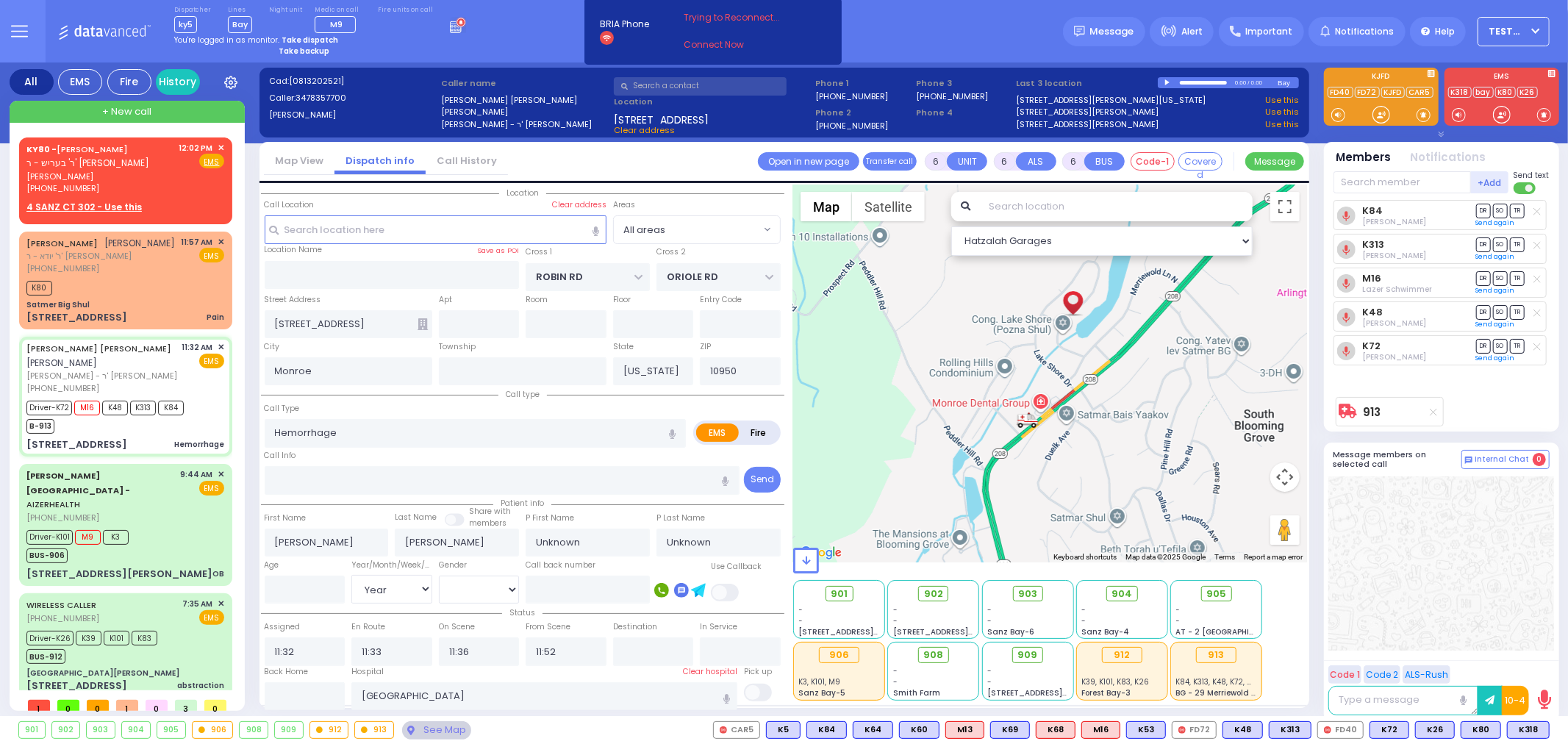
select select
radio input "true"
type input "Matel"
type input "Indi"
type input "39"
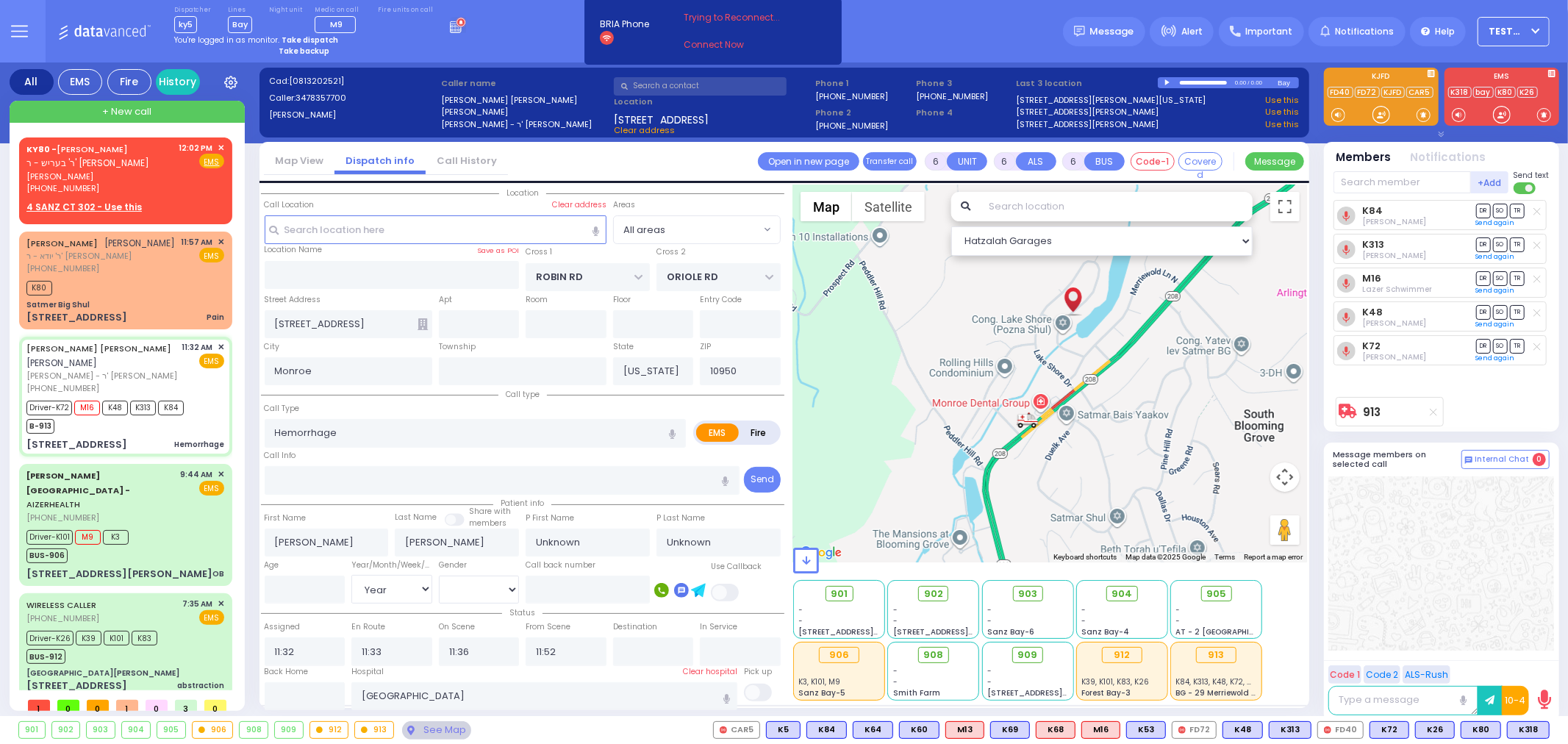
select select "Year"
select select "[DEMOGRAPHIC_DATA]"
radio input "true"
type input "Inding"
select select "Year"
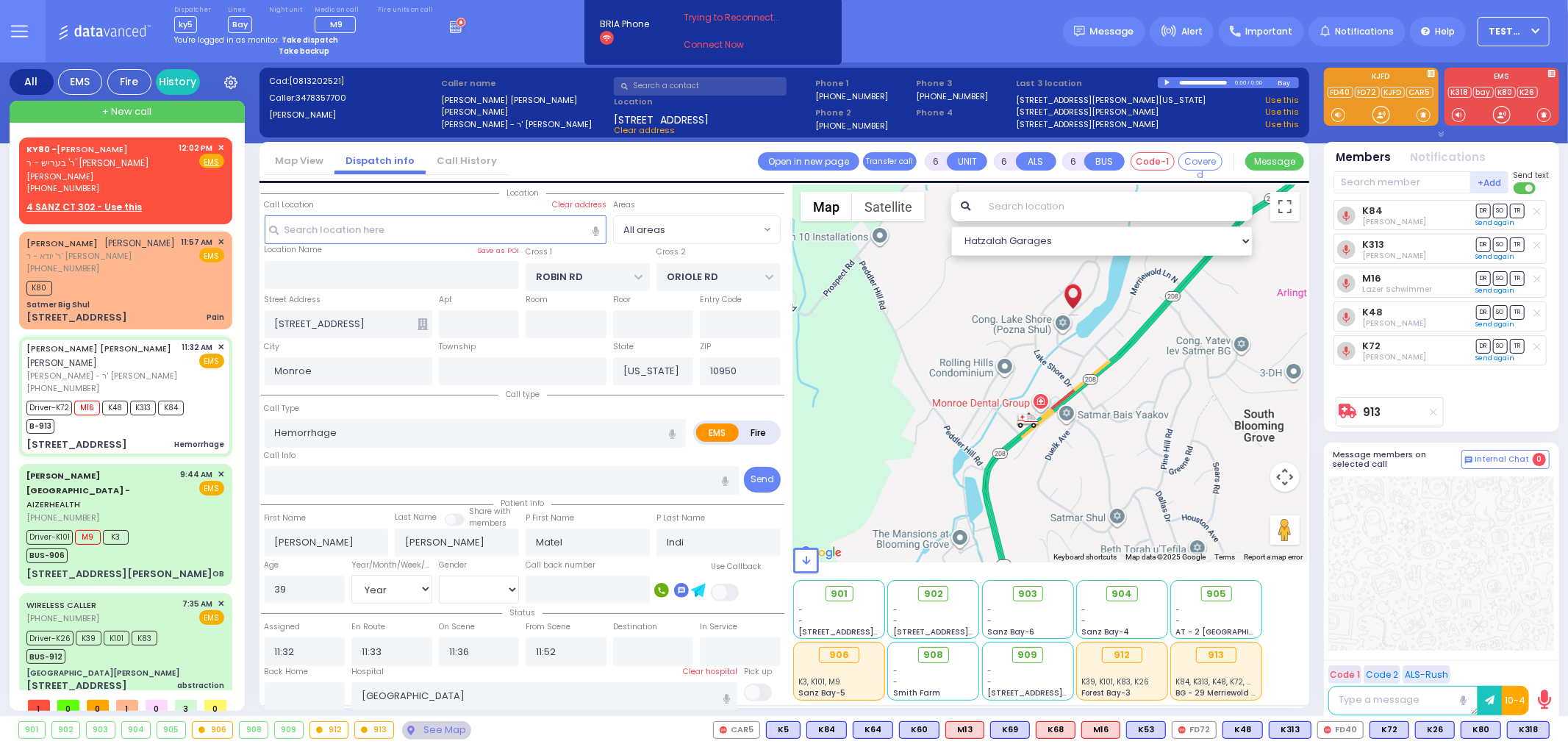
select select "[DEMOGRAPHIC_DATA]"
radio input "true"
select select "Year"
select select "[DEMOGRAPHIC_DATA]"
radio input "true"
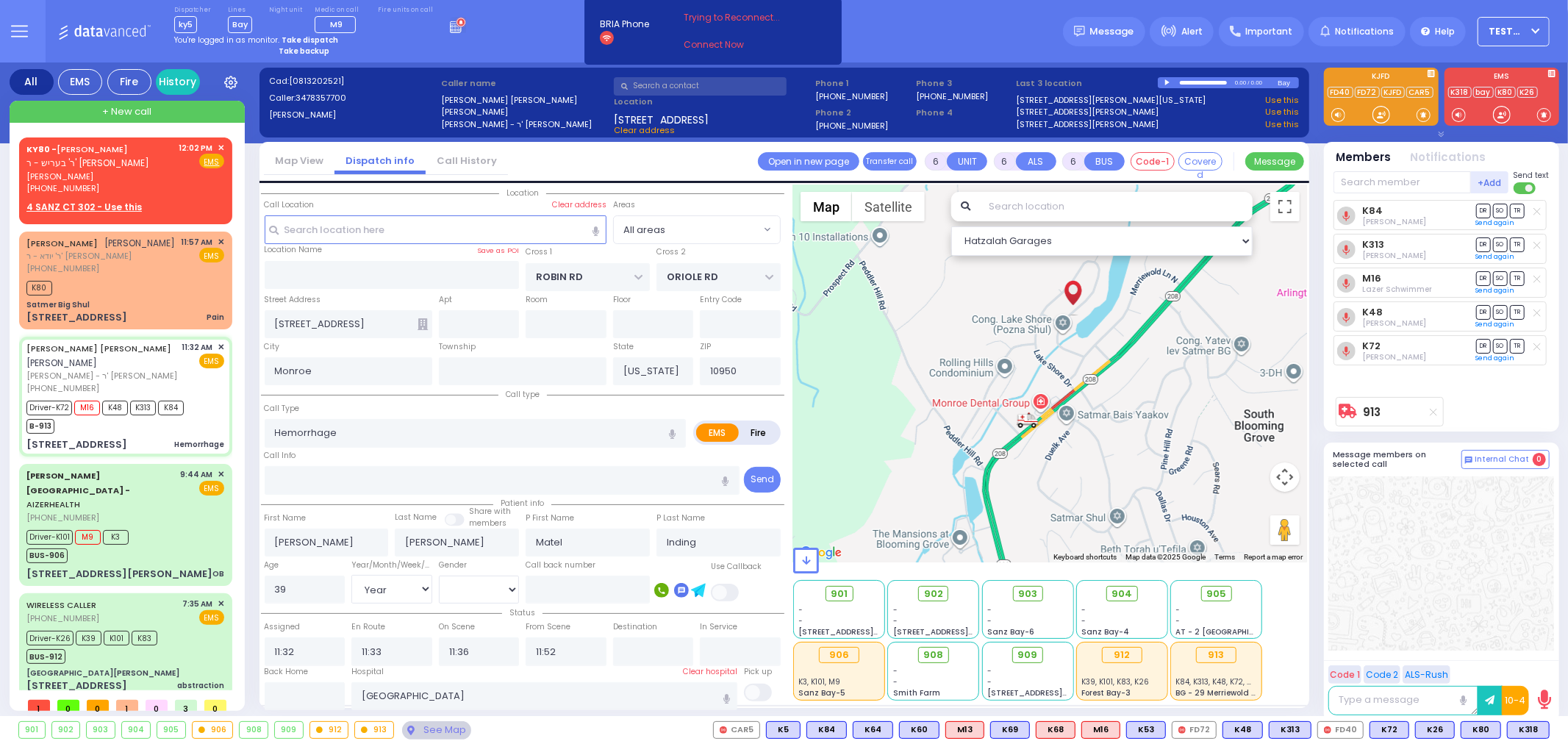
select select "Year"
select select "[DEMOGRAPHIC_DATA]"
select select "All areas"
select select "Hatzalah Garages"
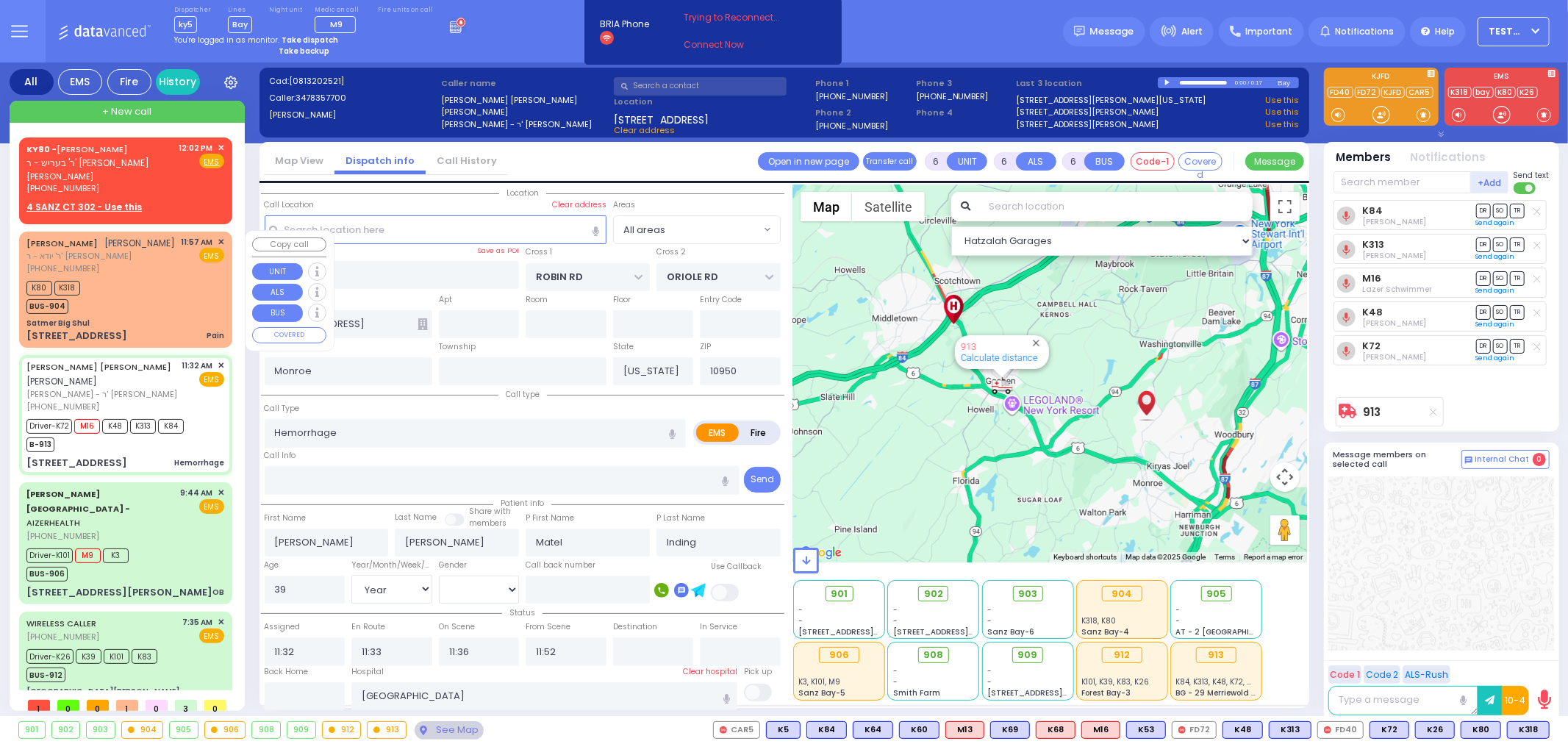
click at [157, 282] on div "K80 K318 BUS-904" at bounding box center [125, 295] width 198 height 37
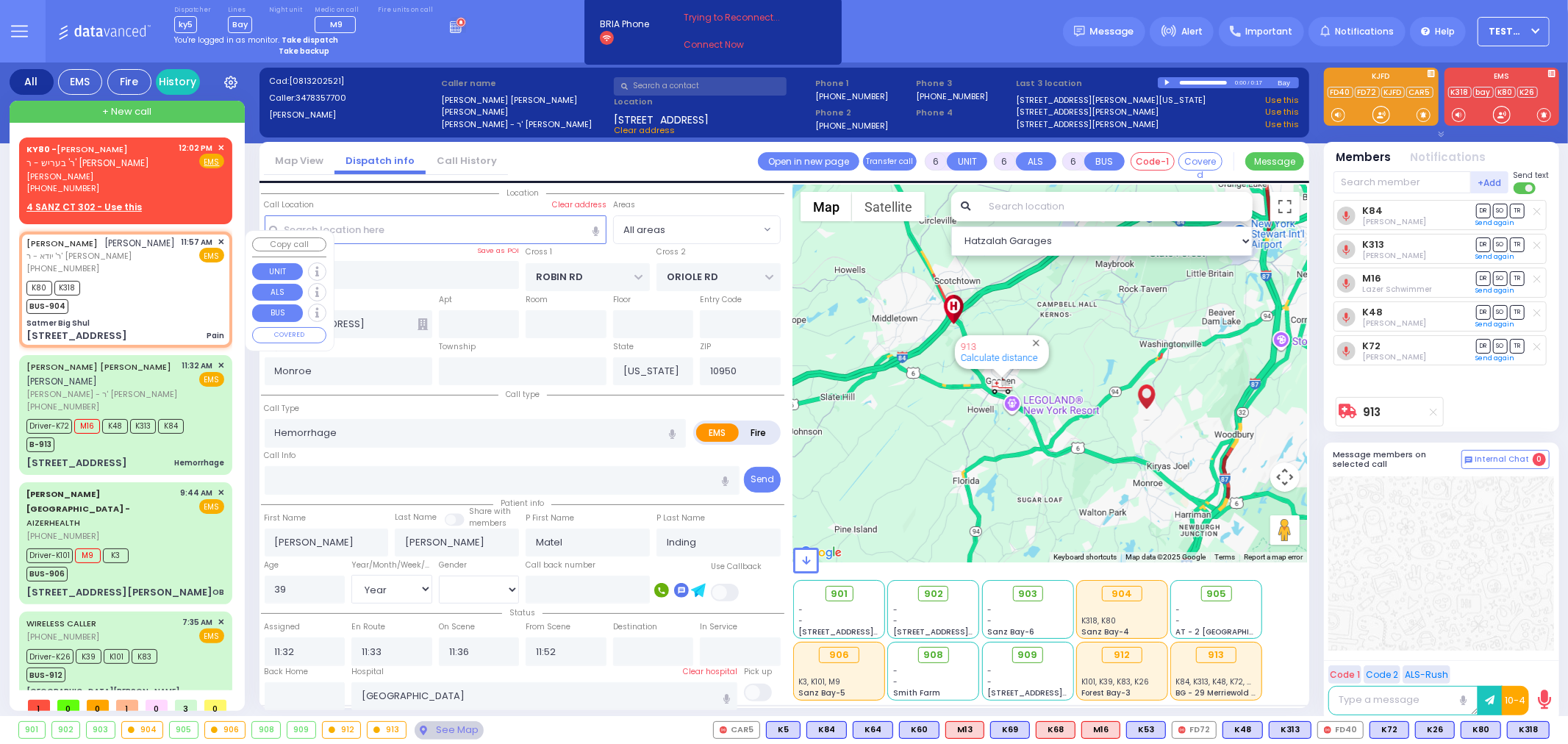
type input "2"
type input "1"
select select
type input "Pain"
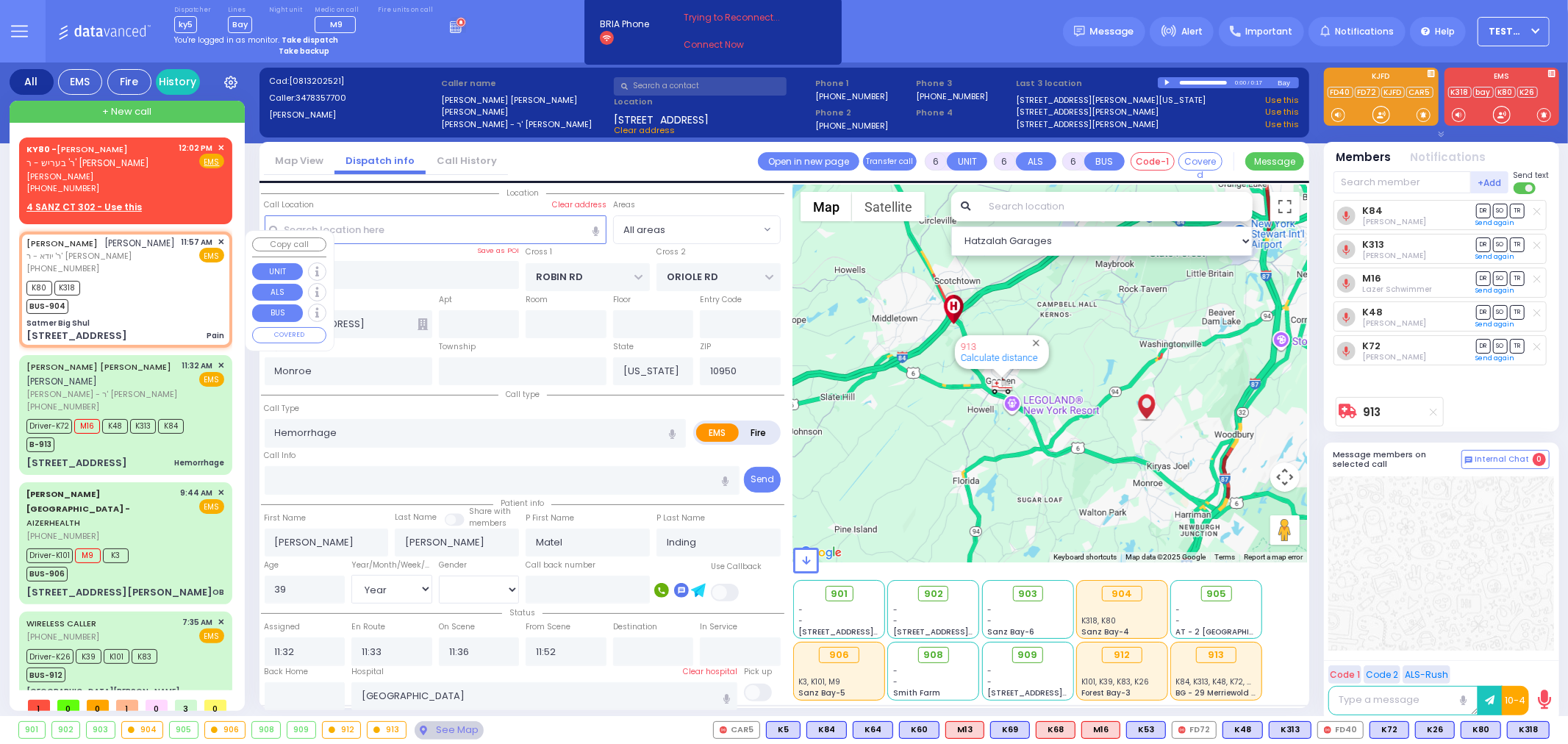
radio input "true"
type input "ELYA"
type input "[PERSON_NAME]"
select select
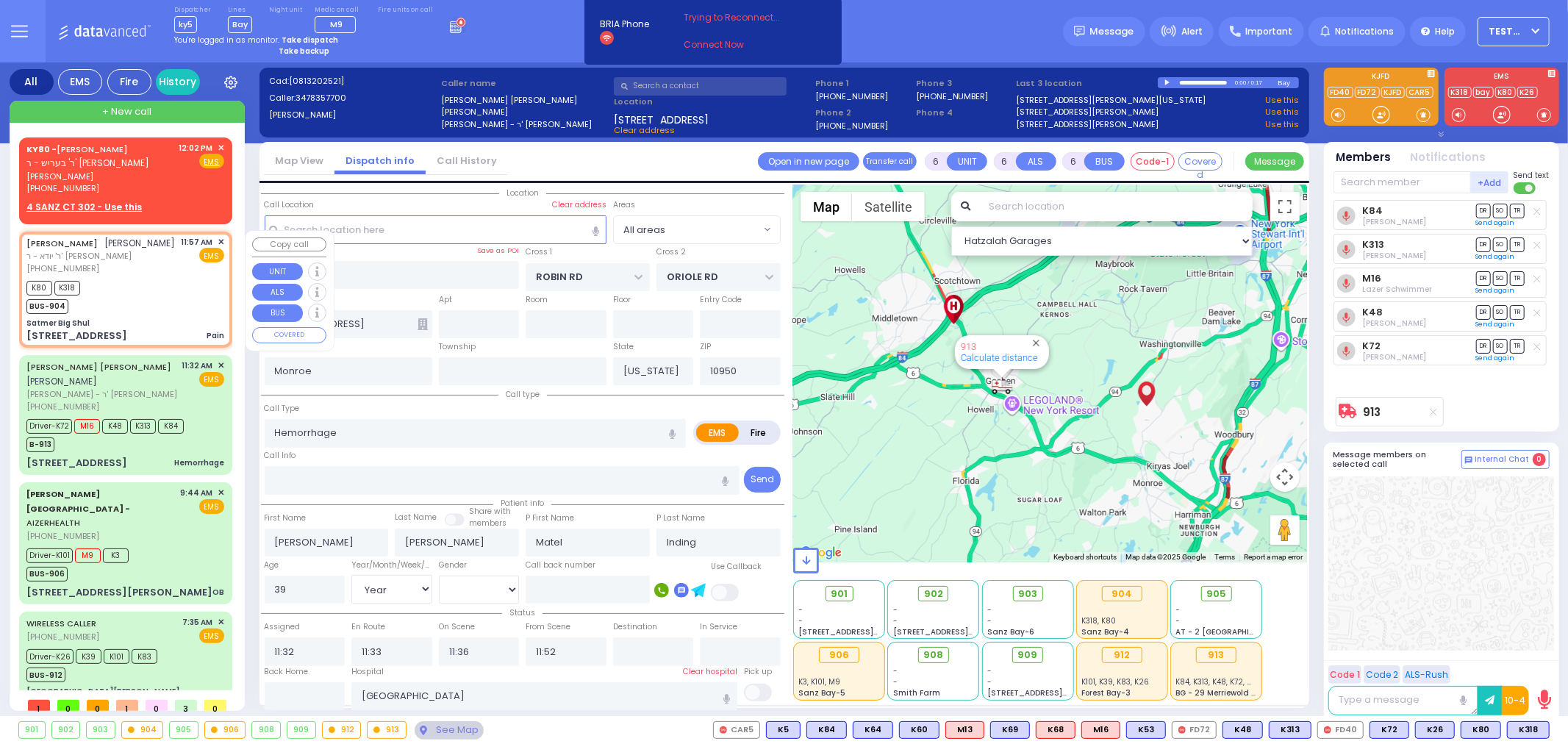
type input "11:57"
type input "12:00"
type input "Satmer Big Shul"
type input "EAHAL COURT"
type input "[STREET_ADDRESS]"
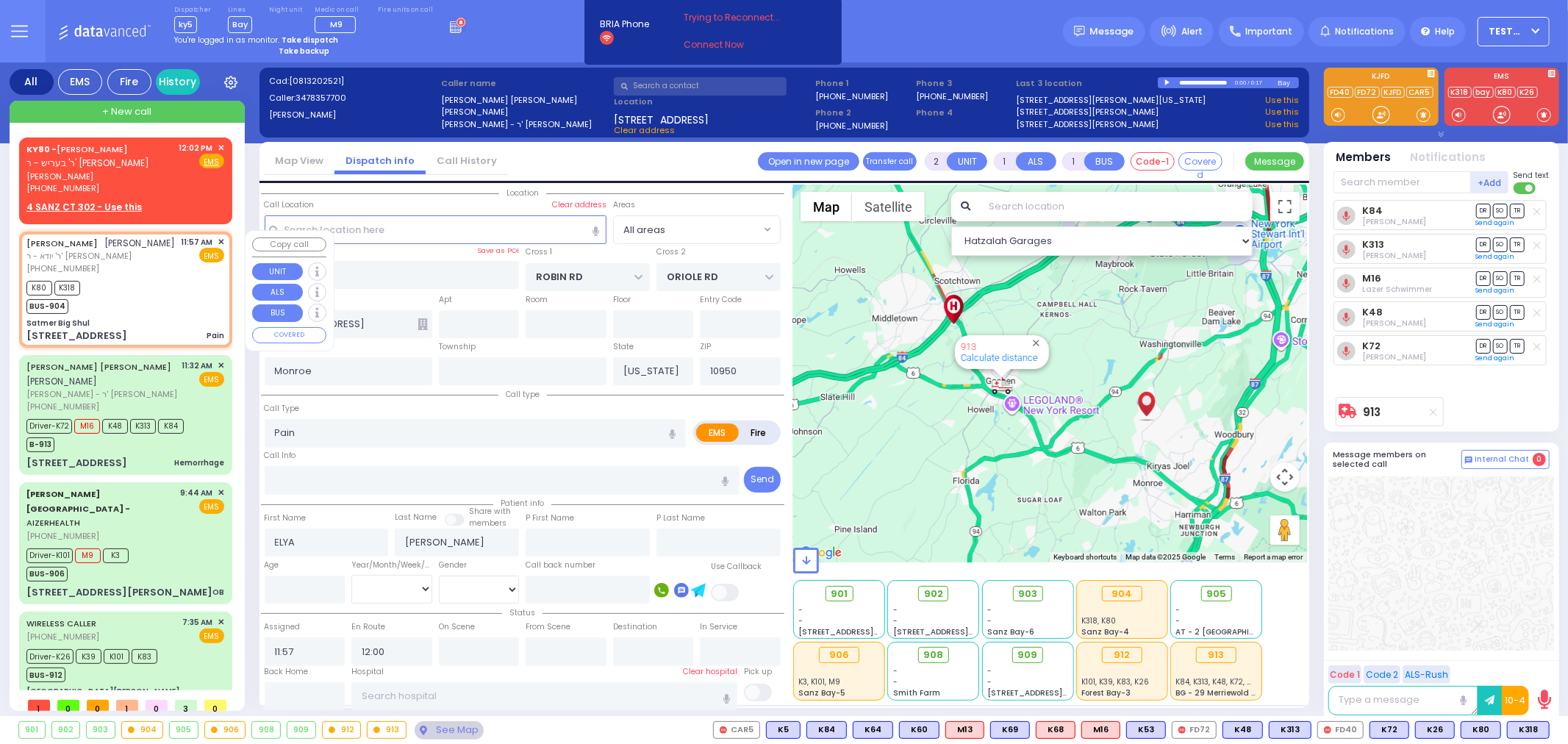
type input "[PERSON_NAME]"
select select "Hatzalah Garages"
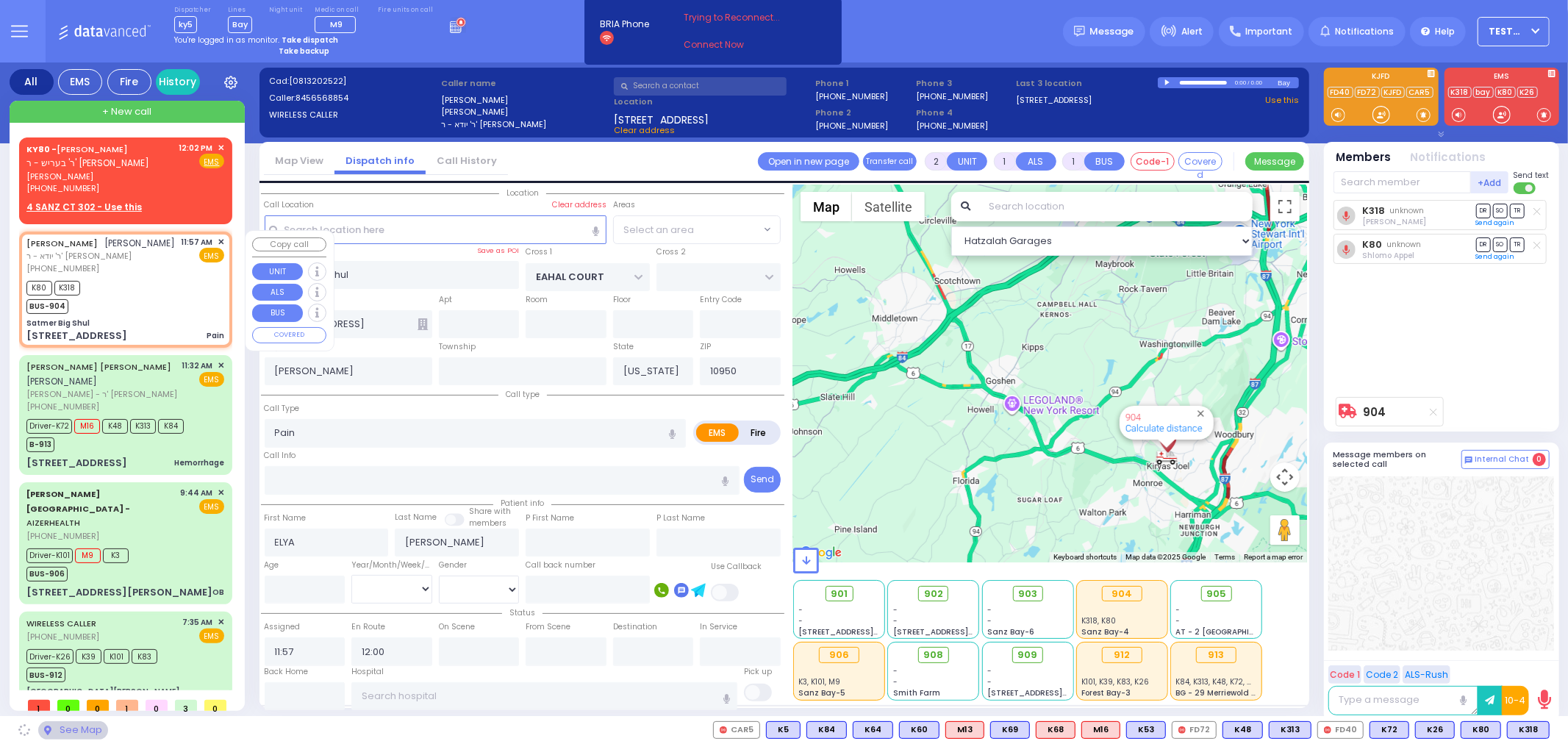
select select "SECTION 1"
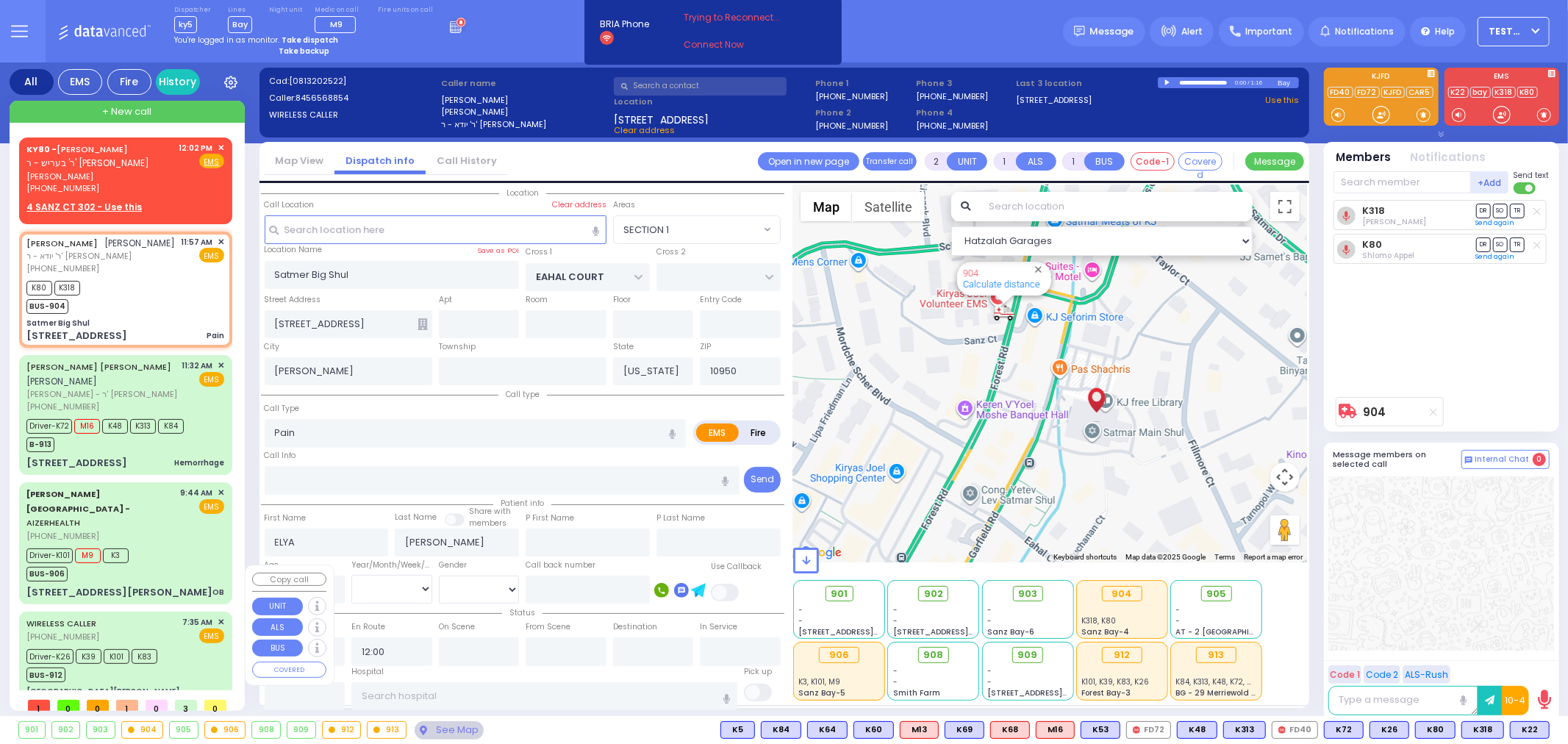
click at [175, 645] on div "Driver-K26 K39 K101 K83 BUS-912" at bounding box center [125, 663] width 198 height 37
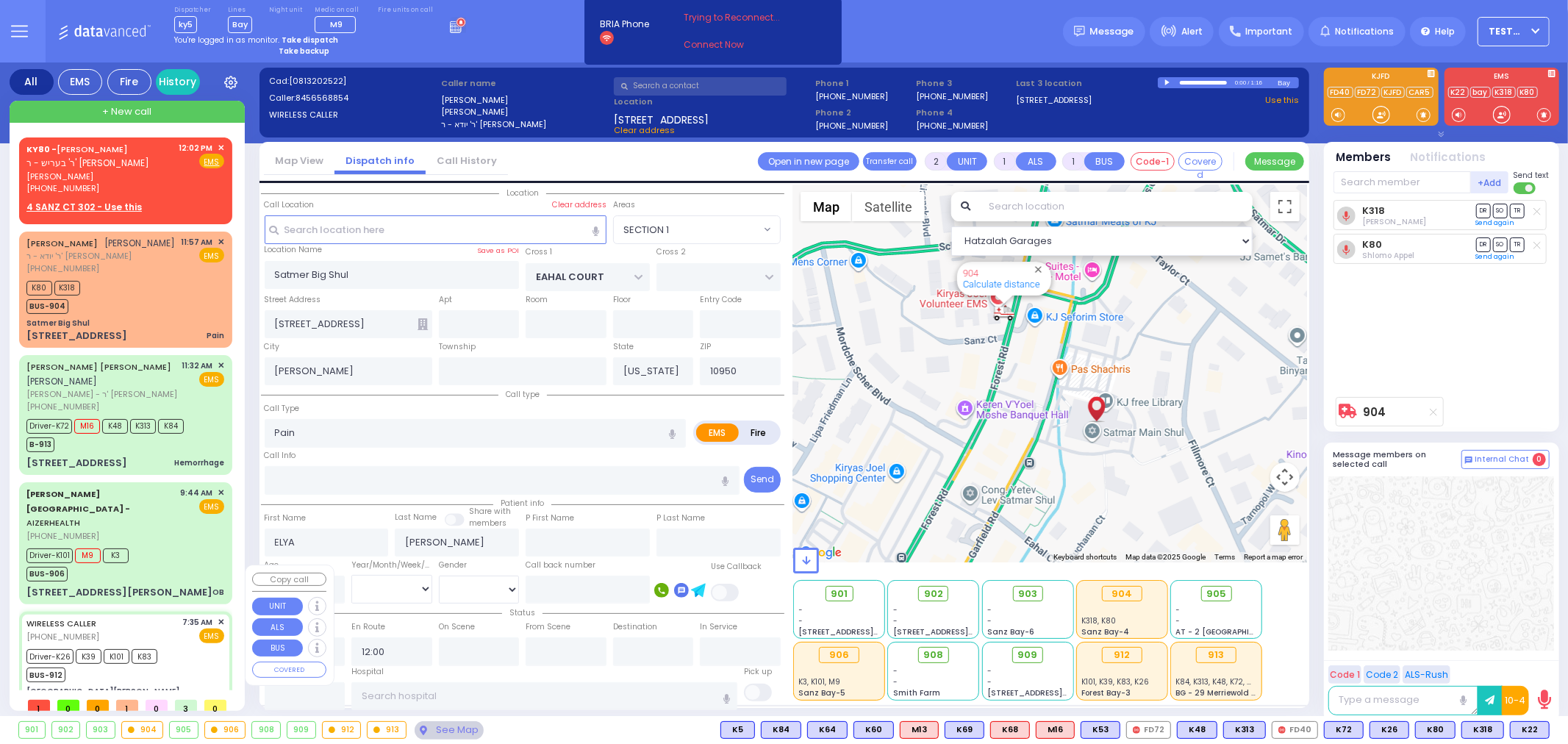
type input "6"
select select
type input "abstraction"
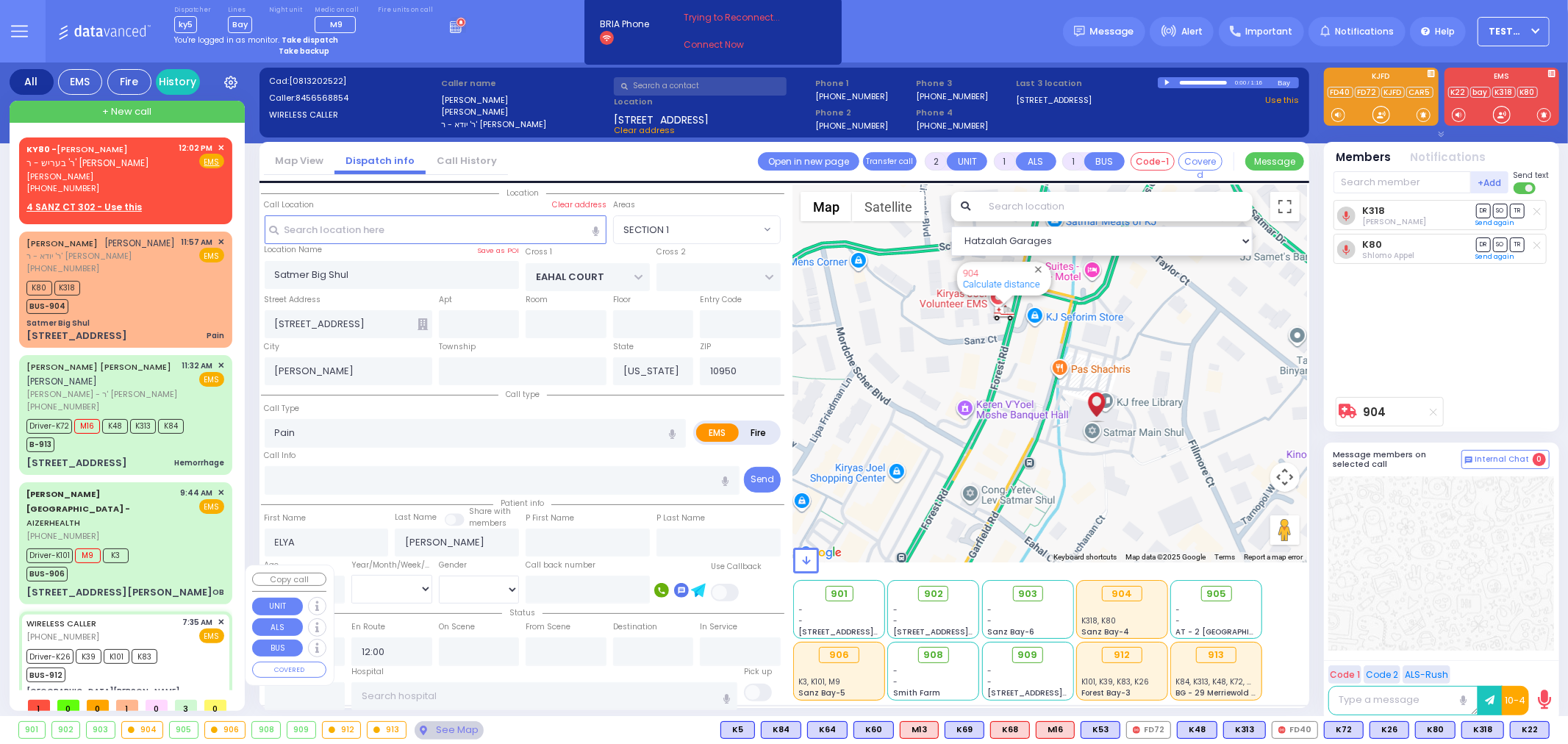
radio input "true"
type input "[PERSON_NAME]"
type input "Yakov"
type input "47"
select select "Year"
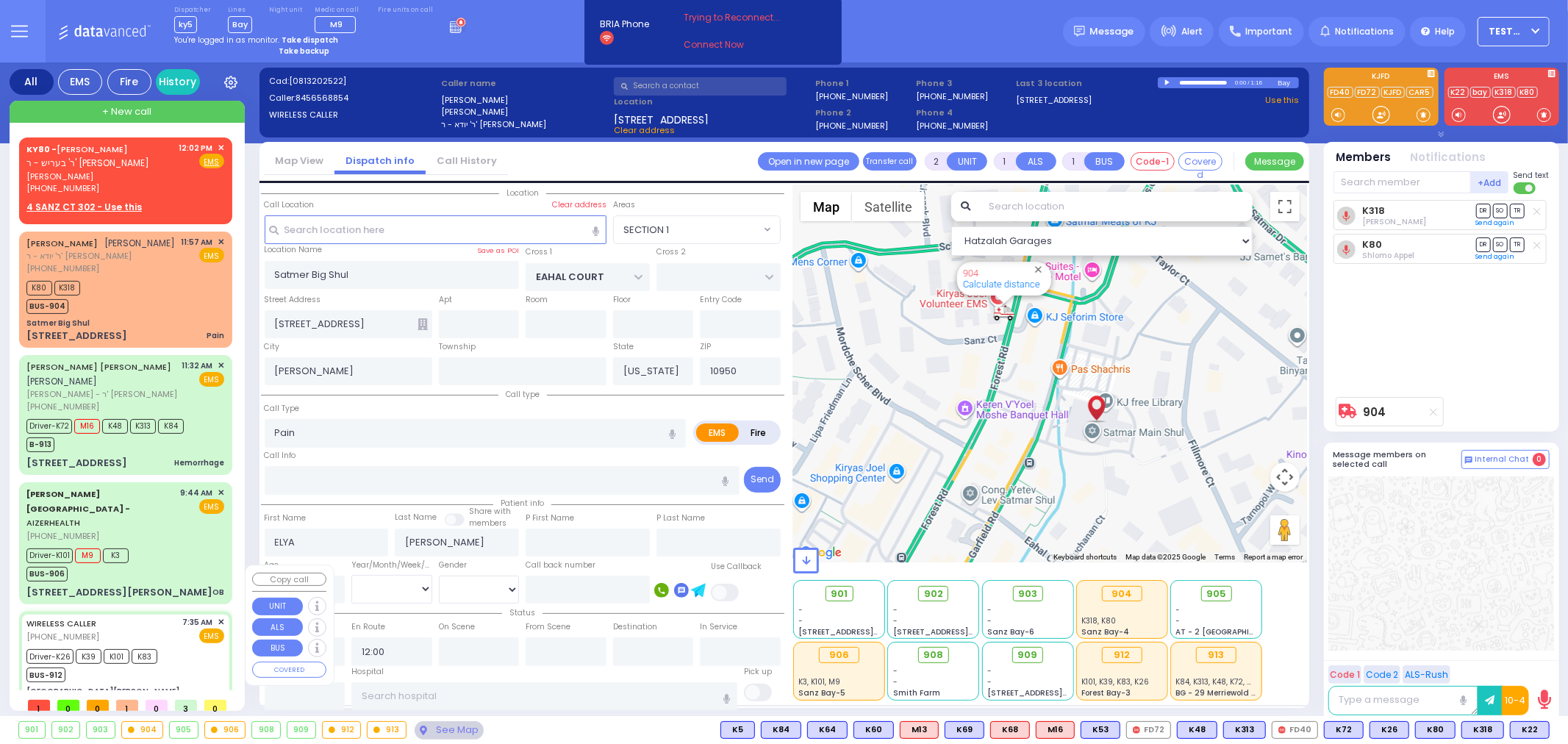
select select "[DEMOGRAPHIC_DATA]"
type input "07:35"
type input "07:54"
type input "08:35"
type input "08:42"
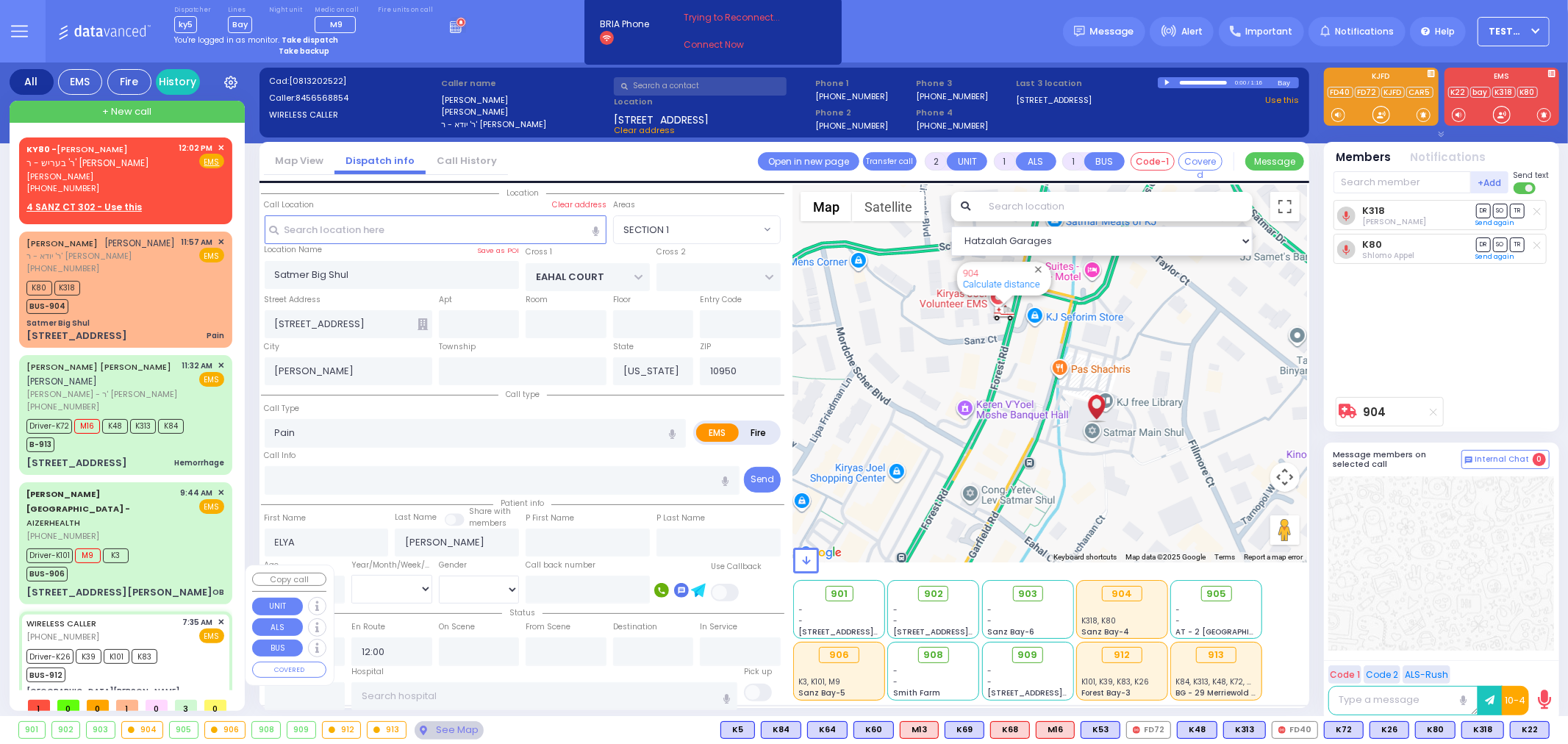
type input "10:25"
type input "10:37"
type input "[GEOGRAPHIC_DATA] ([GEOGRAPHIC_DATA]) [STREET_ADDRESS][US_STATE]"
select select "Hatzalah Garages"
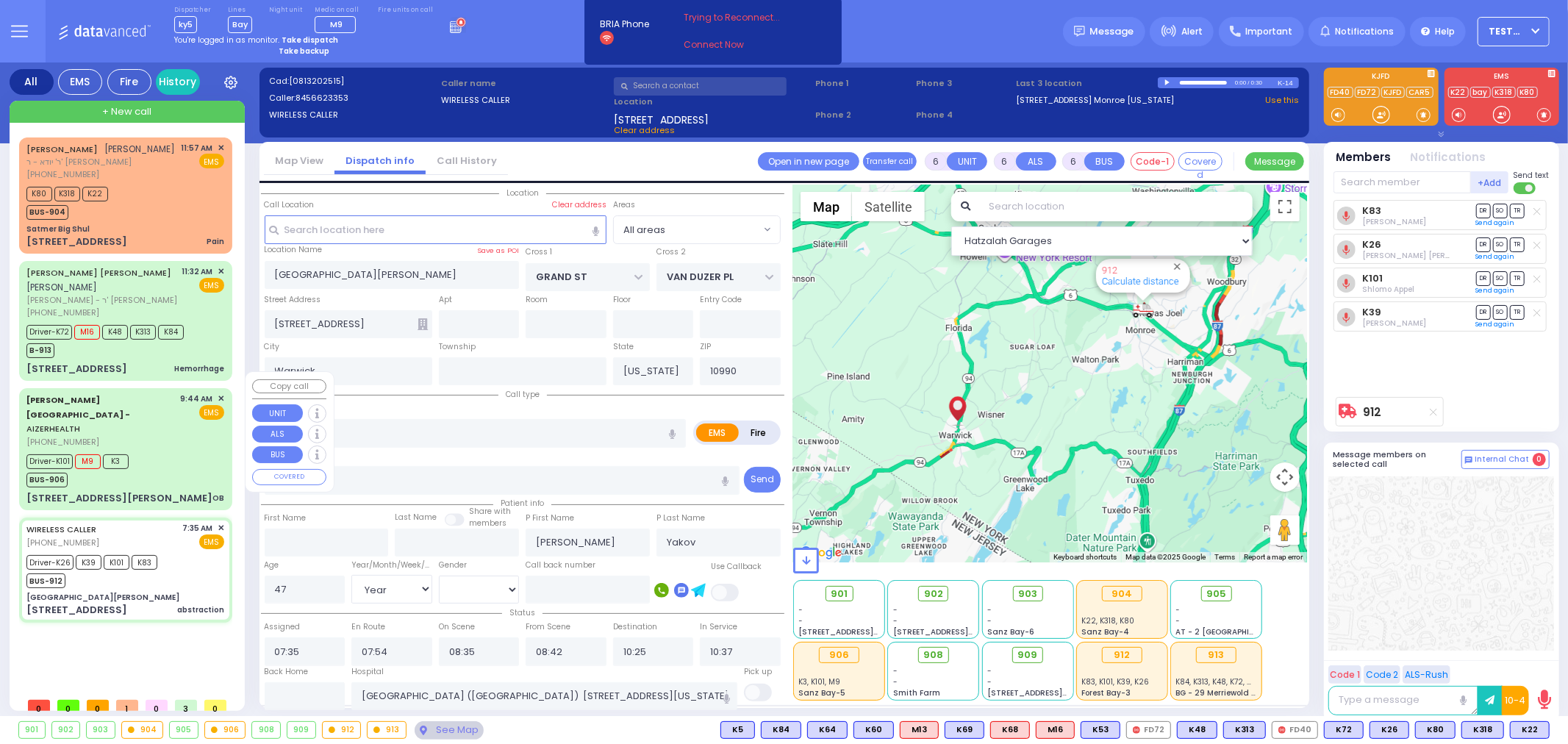
click at [157, 451] on div "Driver-K101 M9 K3 BUS-906" at bounding box center [125, 469] width 198 height 37
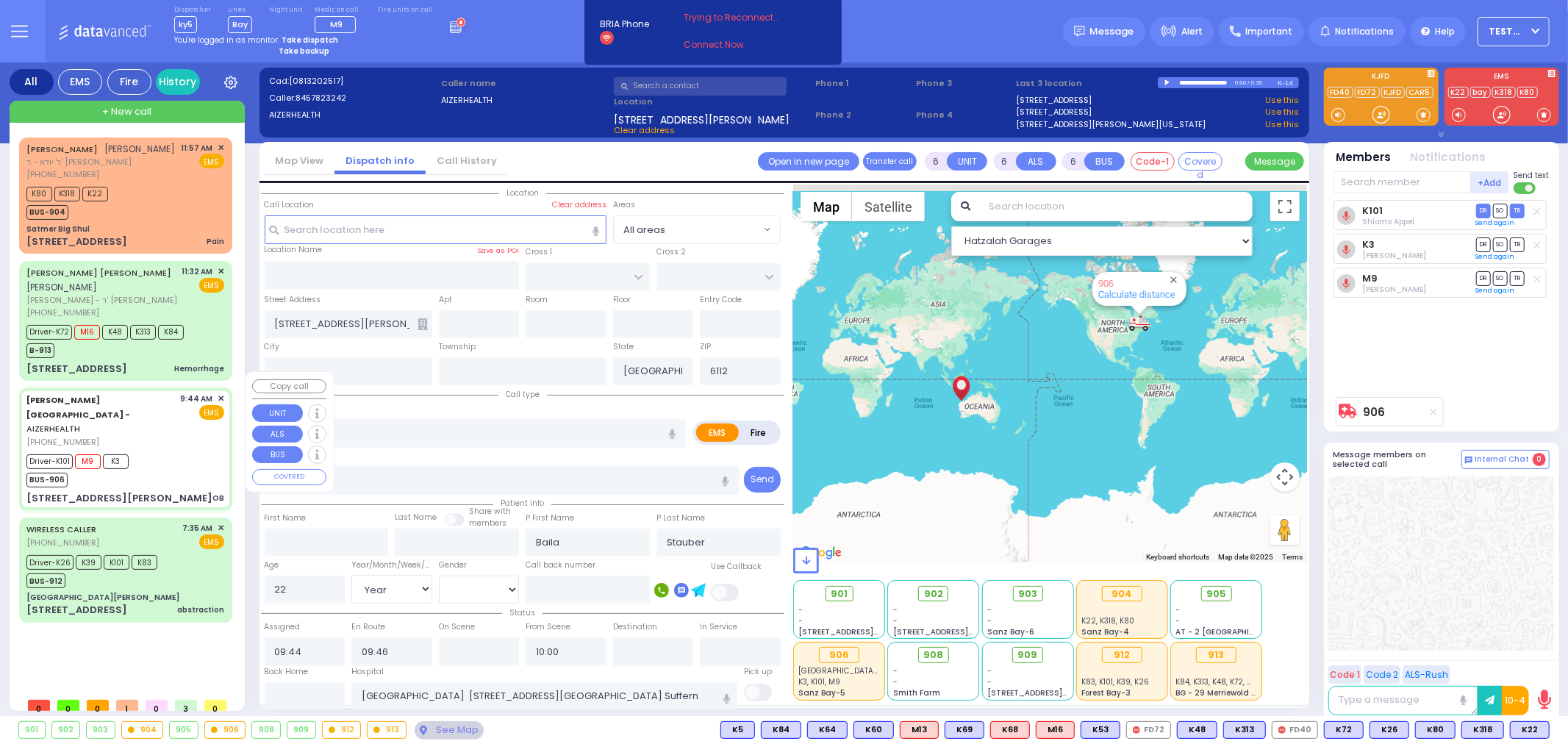
click at [158, 451] on div "Driver-K101 M9 K3 BUS-906" at bounding box center [125, 469] width 198 height 37
click at [144, 451] on div "Driver-K101 M9 K3 BUS-906" at bounding box center [125, 469] width 198 height 37
click at [150, 340] on div "B-913" at bounding box center [105, 348] width 158 height 18
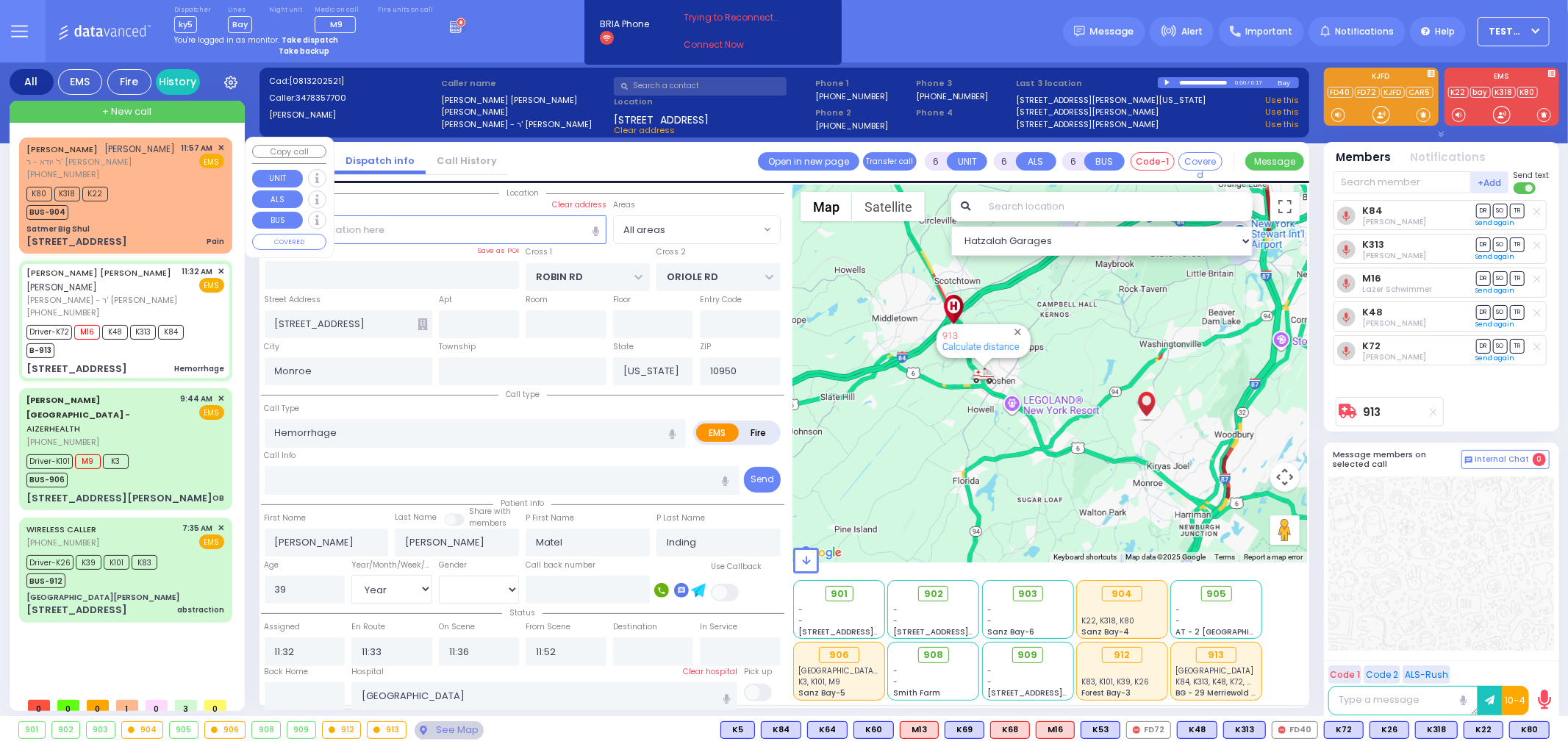
click at [151, 221] on div "[PERSON_NAME] [PERSON_NAME] [PERSON_NAME] - ר' [PERSON_NAME] [PHONE_NUMBER] 11:…" at bounding box center [125, 196] width 207 height 112
